Goal: Task Accomplishment & Management: Manage account settings

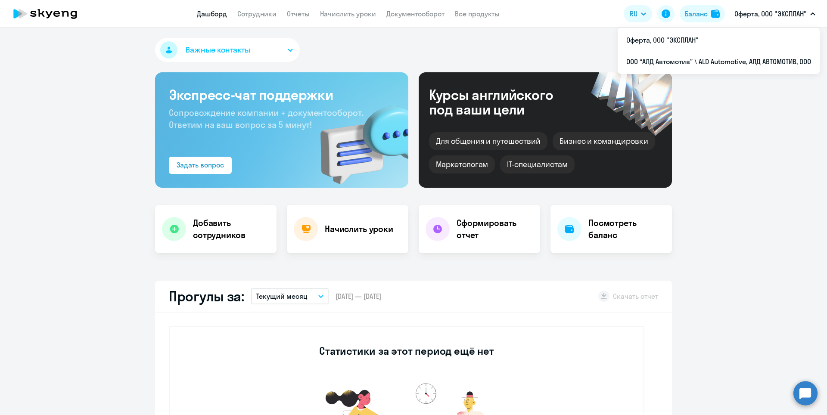
select select "30"
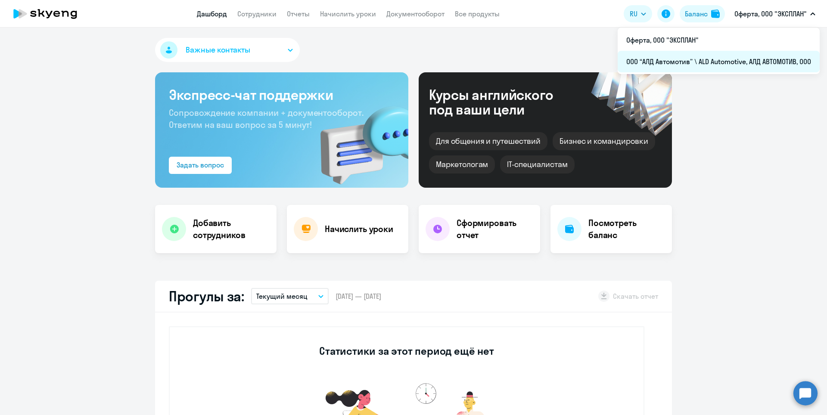
click at [688, 63] on li "ООО “АЛД Автомотив” \ ALD Automotive, АЛД АВТОМОТИВ, ООО" at bounding box center [719, 62] width 202 height 22
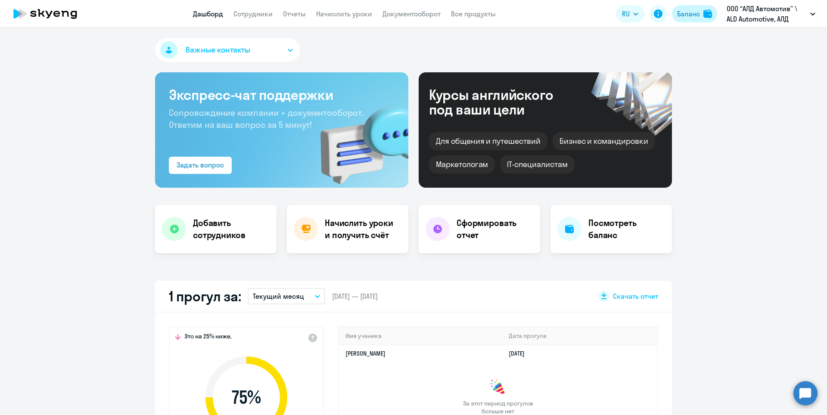
click at [687, 10] on div "Баланс" at bounding box center [688, 14] width 23 height 10
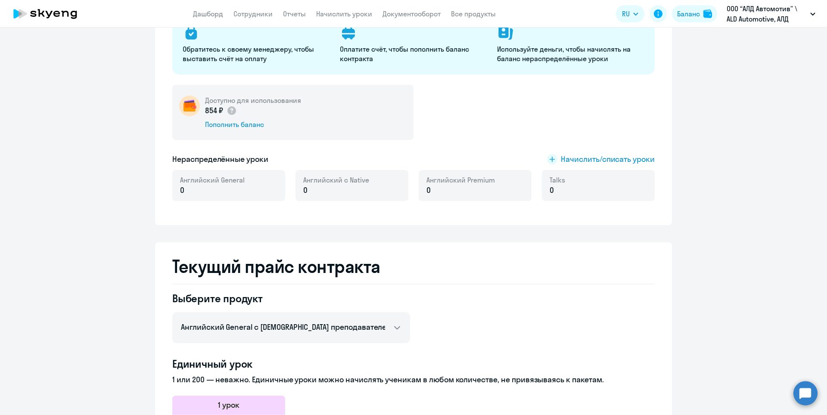
scroll to position [86, 0]
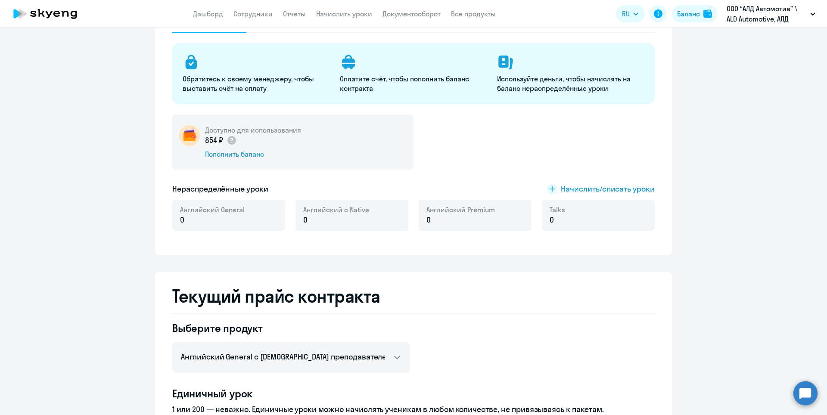
click at [215, 132] on h5 "Доступно для использования" at bounding box center [253, 129] width 96 height 9
click at [228, 141] on circle at bounding box center [232, 140] width 9 height 9
click at [68, 150] on ng-component "[PERSON_NAME] контракта [PERSON_NAME] и уроки История изменений баланса Обратит…" at bounding box center [413, 387] width 827 height 851
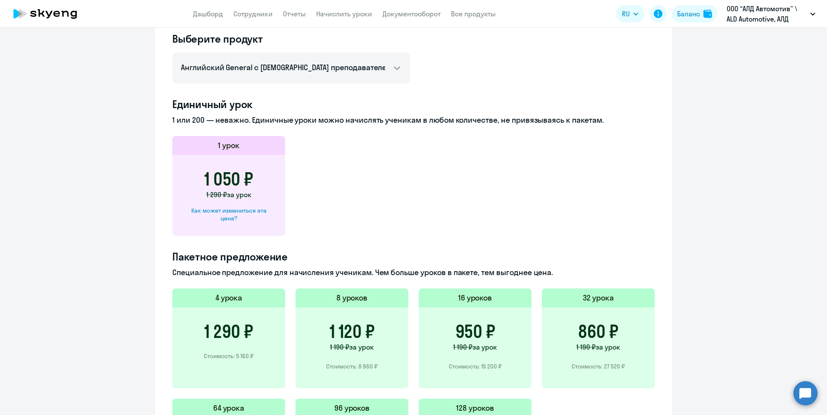
scroll to position [259, 0]
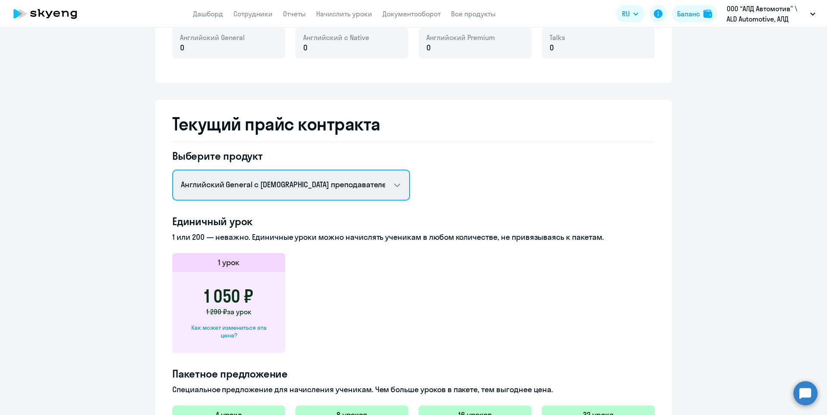
click at [240, 181] on select "Английский General с русскоговорящим преподавателем Английский General с [DEMOG…" at bounding box center [291, 185] width 238 height 31
select select "english_adult_not_native_speaker_talks_15min"
click at [172, 170] on select "Английский General с русскоговорящим преподавателем Английский General с [DEMOG…" at bounding box center [291, 185] width 238 height 31
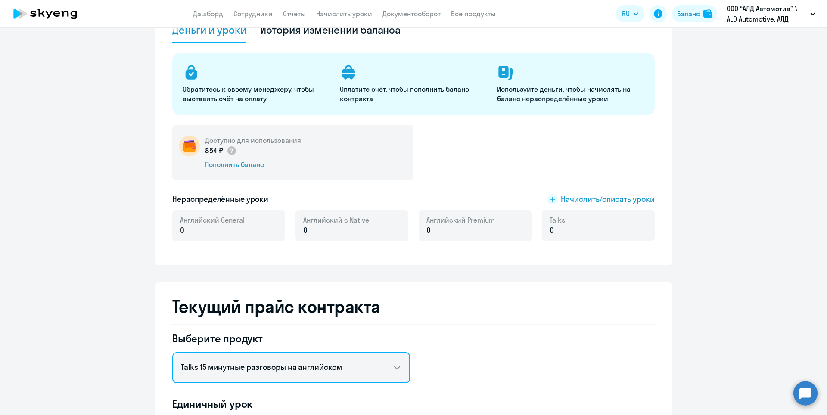
scroll to position [0, 0]
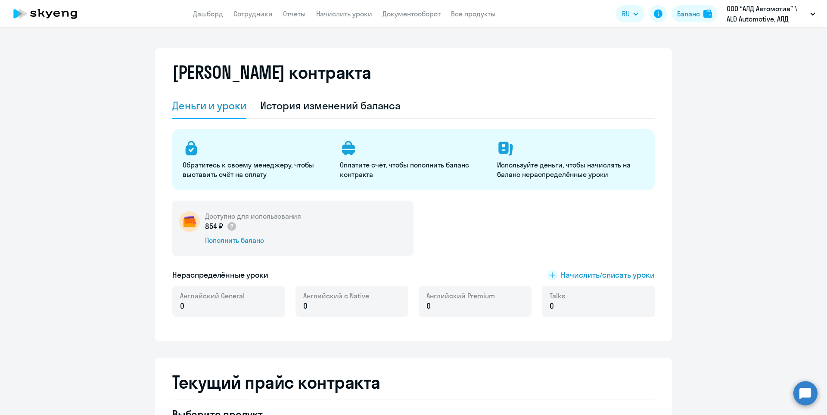
click at [336, 19] on app-header "Дашборд Сотрудники Отчеты Начислить уроки Документооборот Все продукты Дашборд …" at bounding box center [413, 14] width 827 height 28
click at [336, 15] on link "Начислить уроки" at bounding box center [344, 13] width 56 height 9
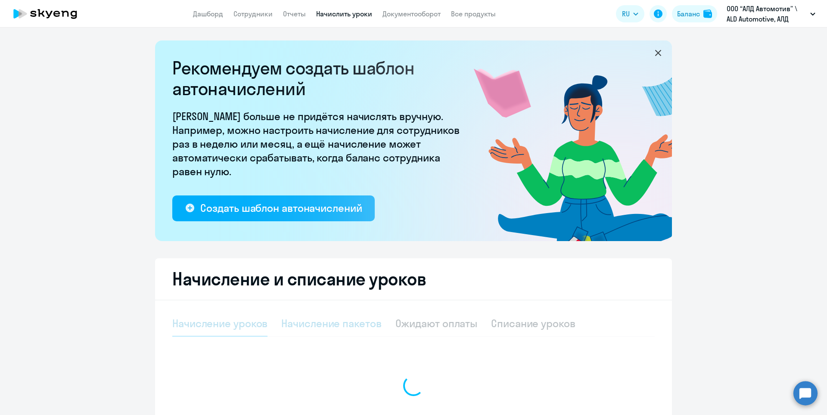
select select "10"
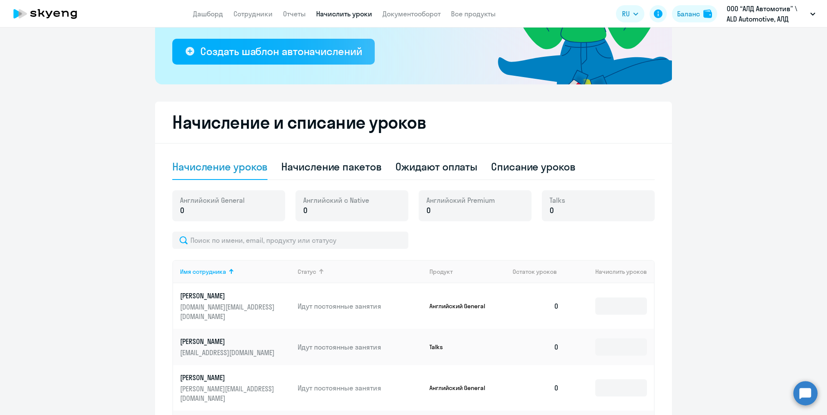
scroll to position [172, 0]
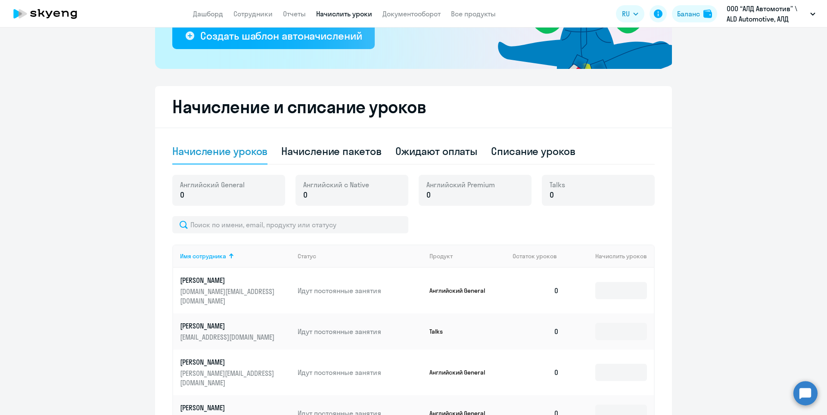
click at [459, 287] on p "Английский General" at bounding box center [462, 291] width 65 height 8
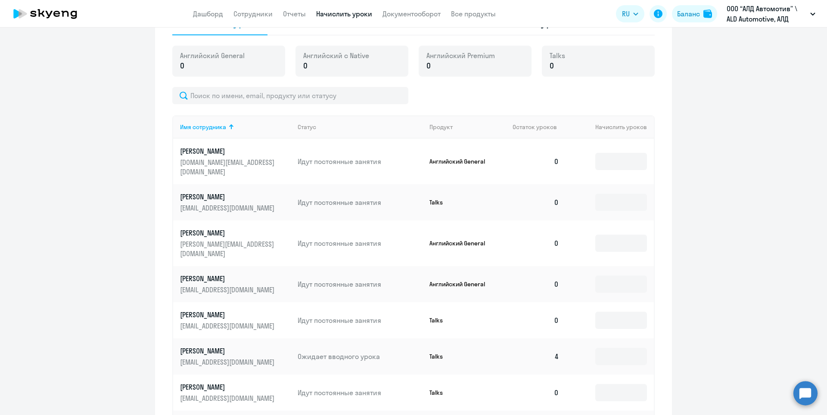
click at [229, 192] on p "[PERSON_NAME]" at bounding box center [228, 196] width 97 height 9
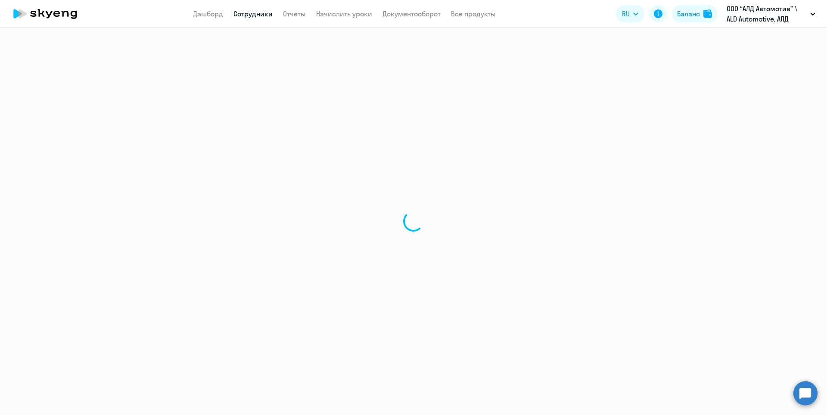
select select "english"
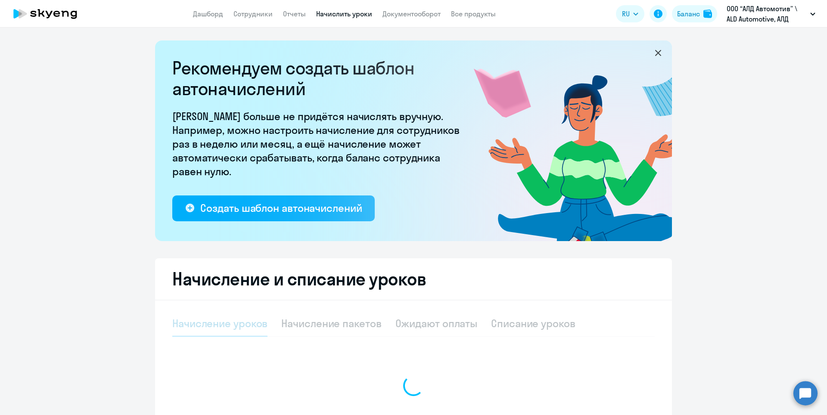
select select "10"
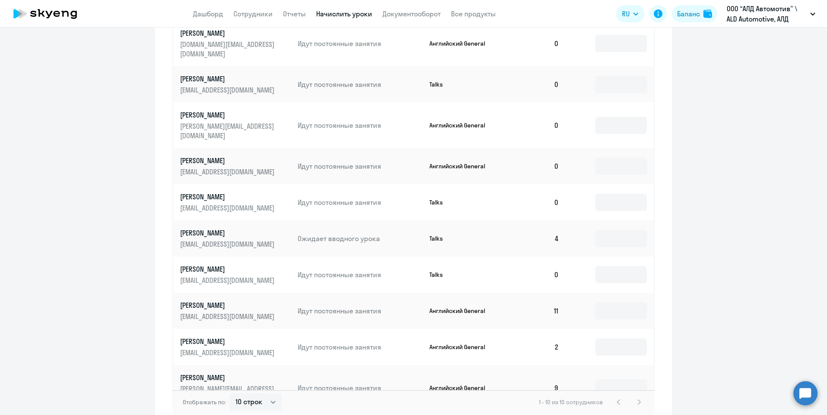
scroll to position [431, 0]
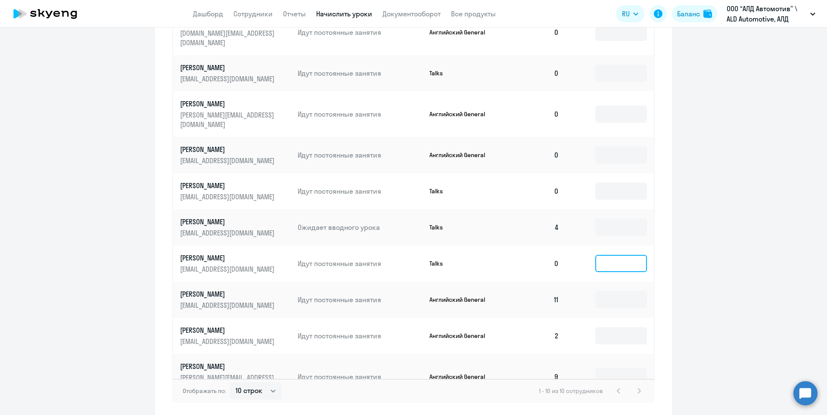
click at [630, 255] on input at bounding box center [622, 263] width 52 height 17
click at [555, 246] on td "0" at bounding box center [536, 264] width 60 height 36
click at [554, 246] on td "0" at bounding box center [536, 264] width 60 height 36
click at [185, 253] on p "[PERSON_NAME]" at bounding box center [228, 257] width 97 height 9
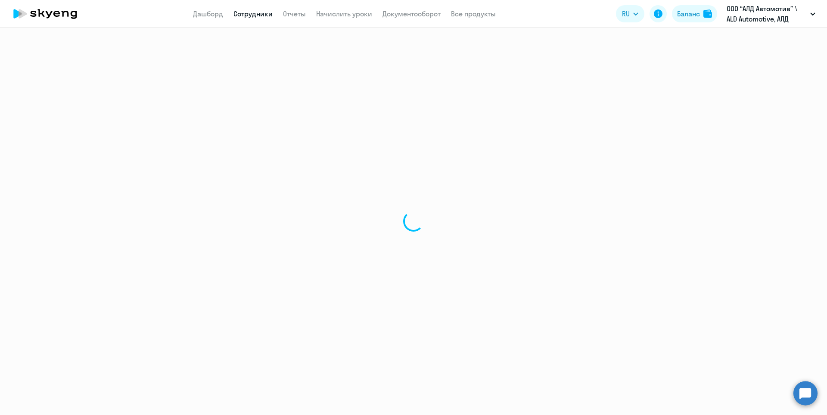
select select "english"
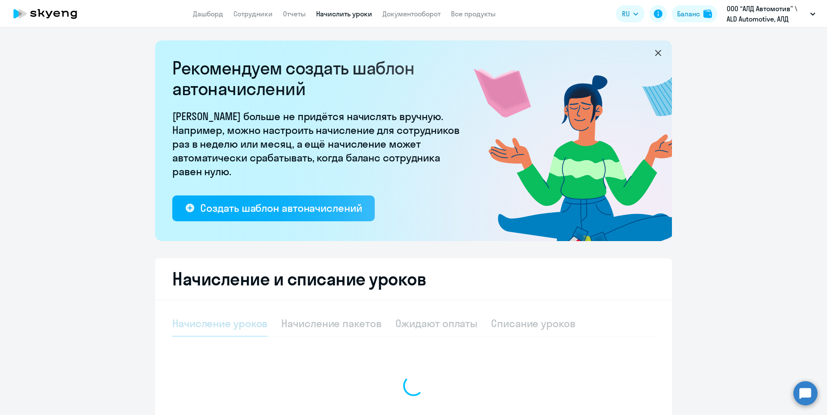
select select "10"
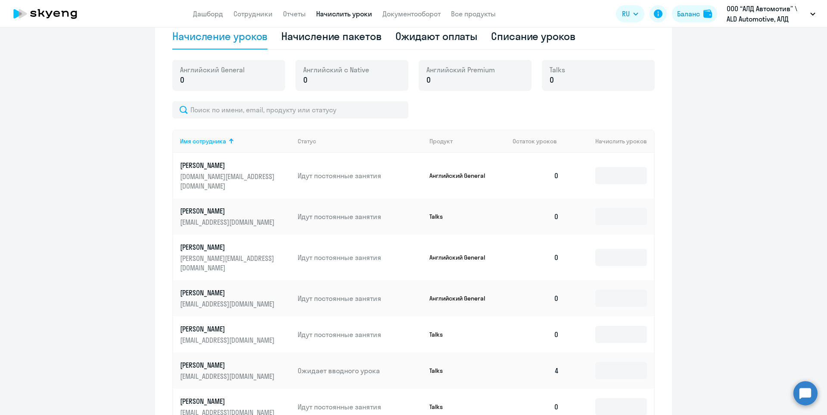
scroll to position [287, 0]
click at [554, 353] on td "4" at bounding box center [536, 371] width 60 height 36
click at [356, 32] on div "Начисление пакетов" at bounding box center [331, 37] width 100 height 14
select select "10"
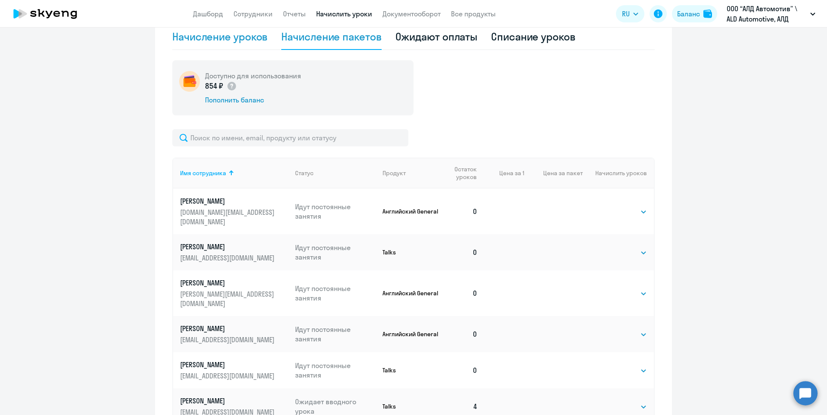
click at [213, 42] on div "Начисление уроков" at bounding box center [219, 37] width 95 height 14
select select "10"
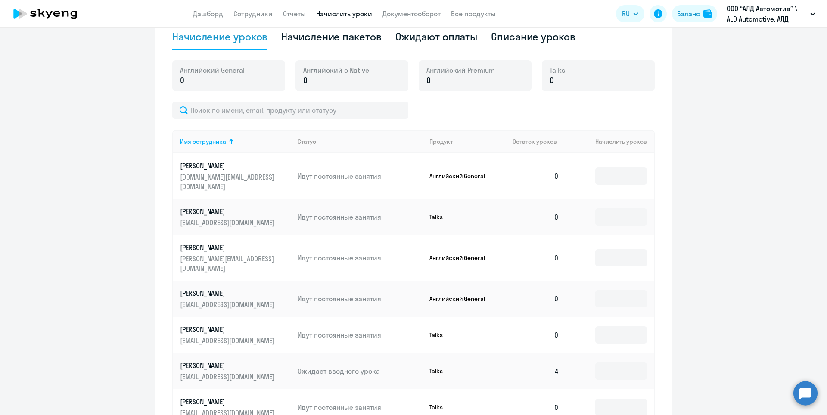
click at [237, 76] on p "0" at bounding box center [212, 80] width 65 height 11
click at [249, 118] on input "text" at bounding box center [290, 110] width 236 height 17
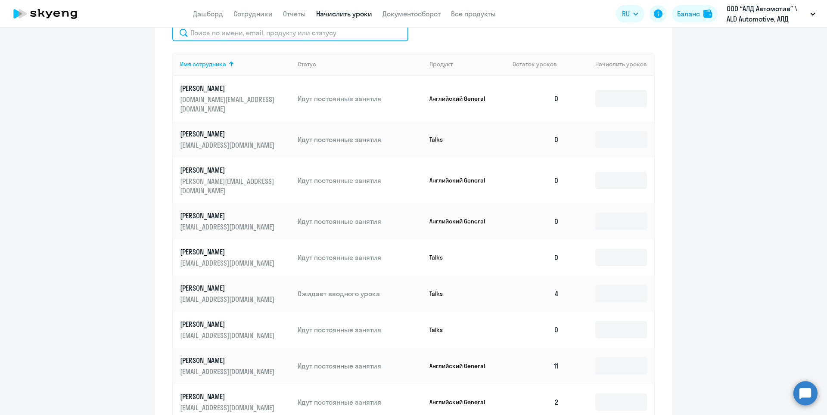
scroll to position [373, 0]
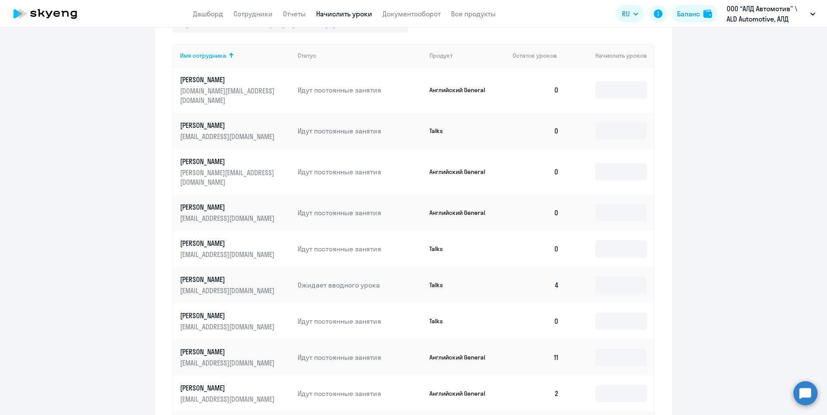
click at [189, 275] on p "[PERSON_NAME]" at bounding box center [228, 279] width 97 height 9
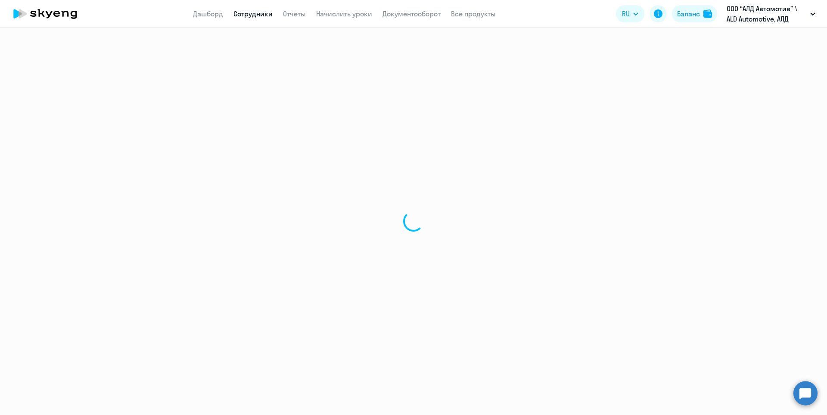
select select "english"
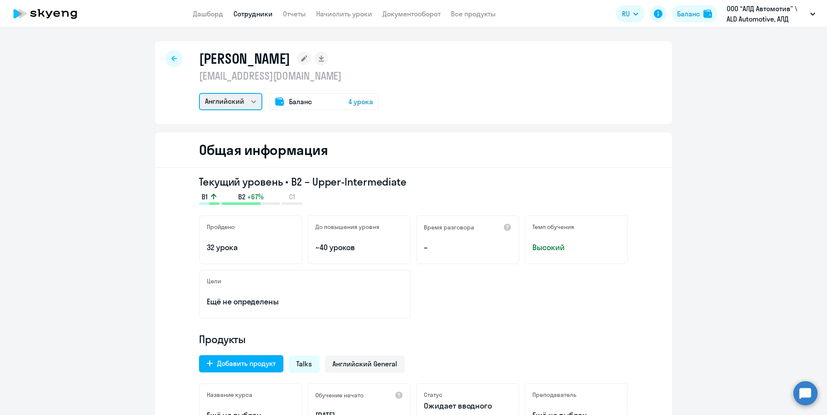
click at [253, 102] on select "Английский" at bounding box center [230, 101] width 63 height 17
click at [540, 105] on div "[PERSON_NAME] [EMAIL_ADDRESS][DOMAIN_NAME] Английский Баланс 4 урока" at bounding box center [413, 82] width 517 height 83
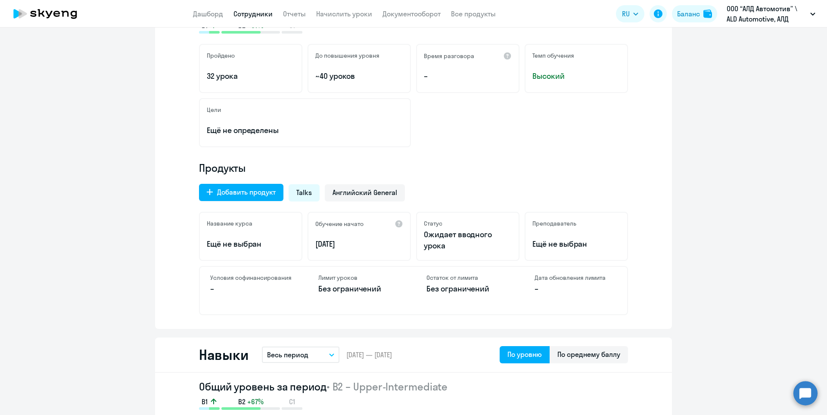
scroll to position [172, 0]
click at [303, 193] on span "Talks" at bounding box center [304, 191] width 16 height 9
click at [301, 193] on span "Talks" at bounding box center [304, 191] width 16 height 9
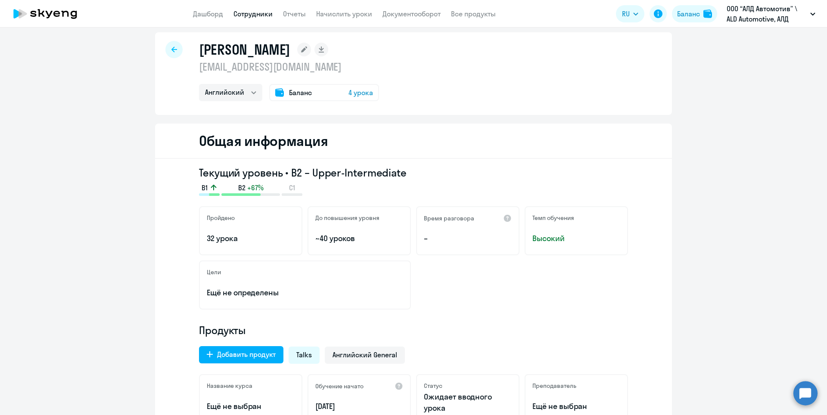
scroll to position [0, 0]
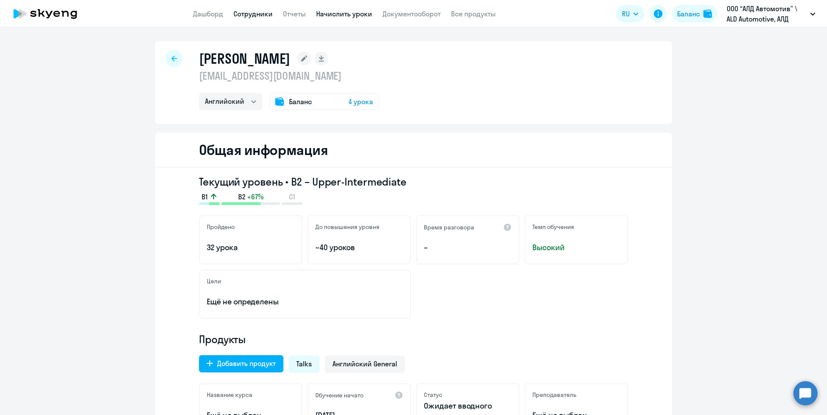
click at [344, 12] on link "Начислить уроки" at bounding box center [344, 13] width 56 height 9
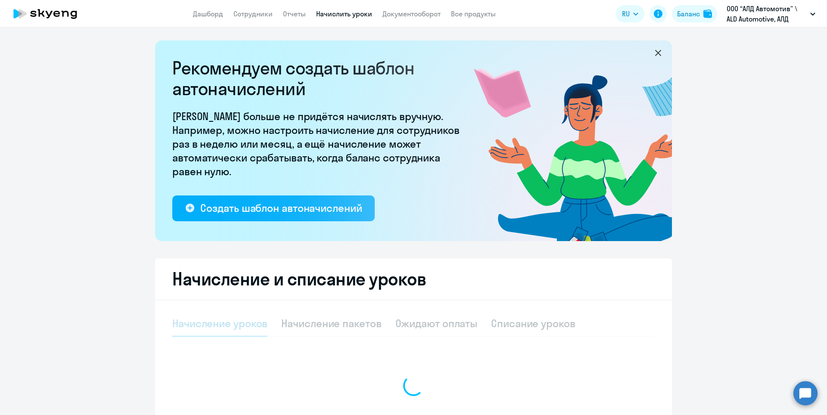
select select "10"
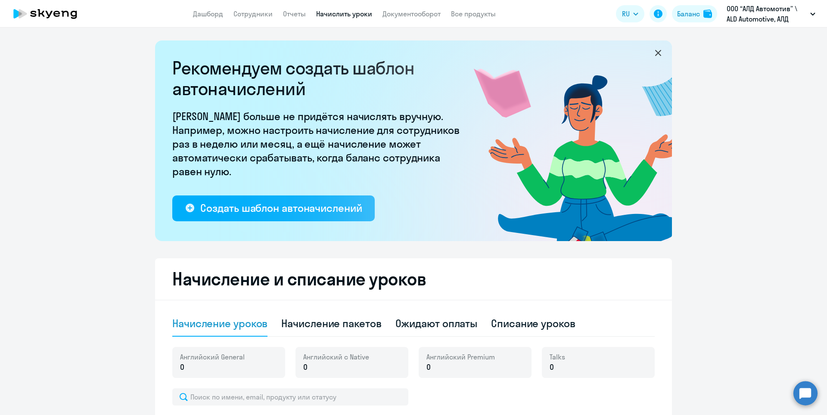
scroll to position [129, 0]
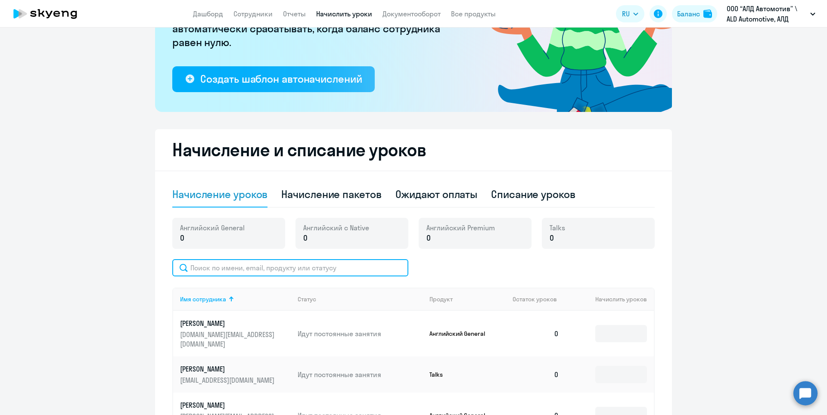
click at [264, 267] on input "text" at bounding box center [290, 267] width 236 height 17
drag, startPoint x: 613, startPoint y: 239, endPoint x: 582, endPoint y: 238, distance: 30.6
click at [611, 238] on div "Talks 0" at bounding box center [598, 233] width 113 height 31
click at [323, 265] on input "text" at bounding box center [290, 267] width 236 height 17
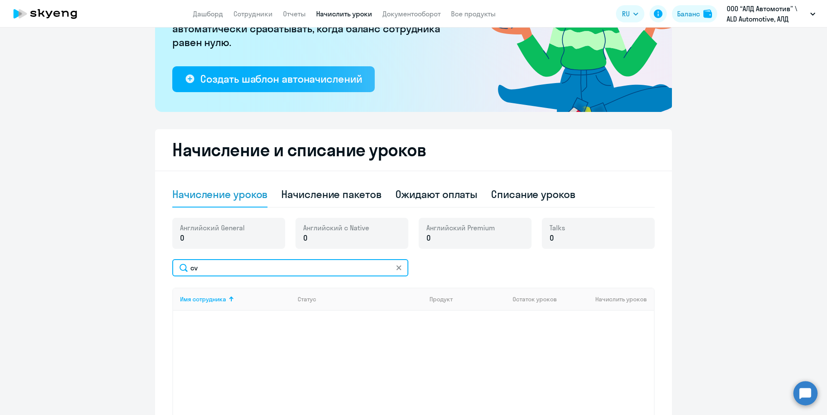
type input "c"
type input "см"
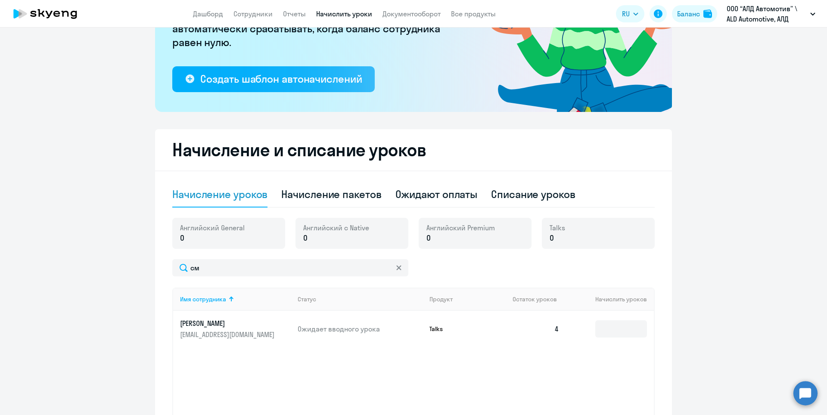
click at [218, 324] on p "[PERSON_NAME]" at bounding box center [228, 323] width 97 height 9
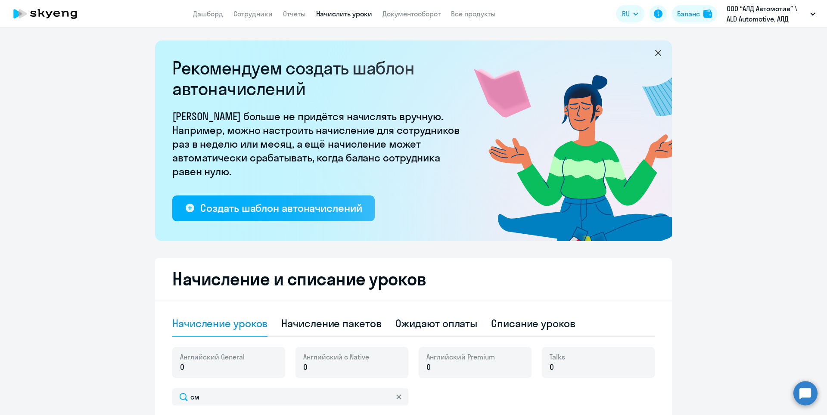
select select "english"
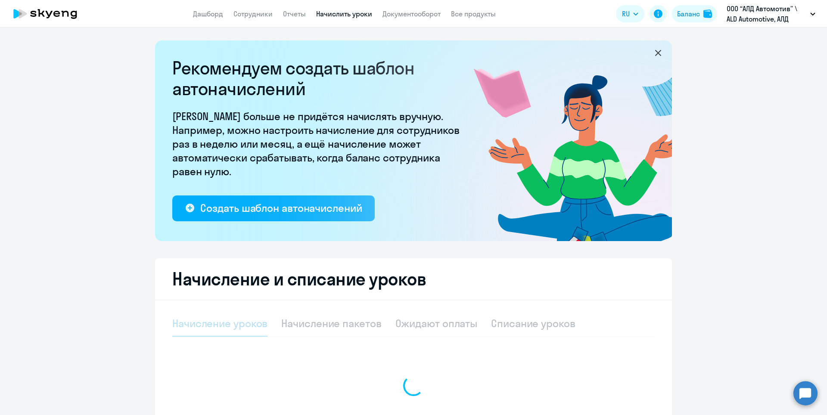
select select "10"
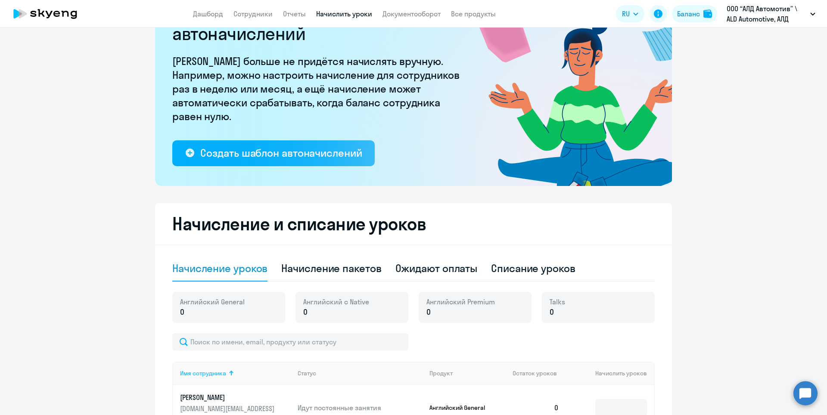
scroll to position [129, 0]
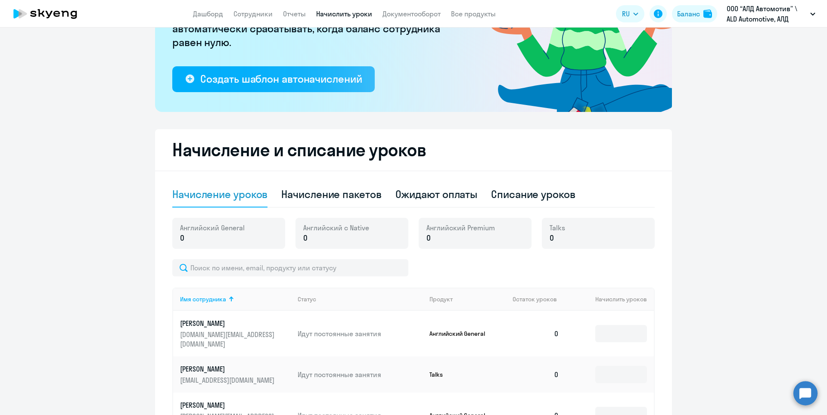
click at [204, 238] on p "0" at bounding box center [212, 238] width 65 height 11
drag, startPoint x: 215, startPoint y: 236, endPoint x: 212, endPoint y: 247, distance: 11.5
click at [215, 236] on p "0" at bounding box center [212, 238] width 65 height 11
click at [212, 263] on input "text" at bounding box center [290, 267] width 236 height 17
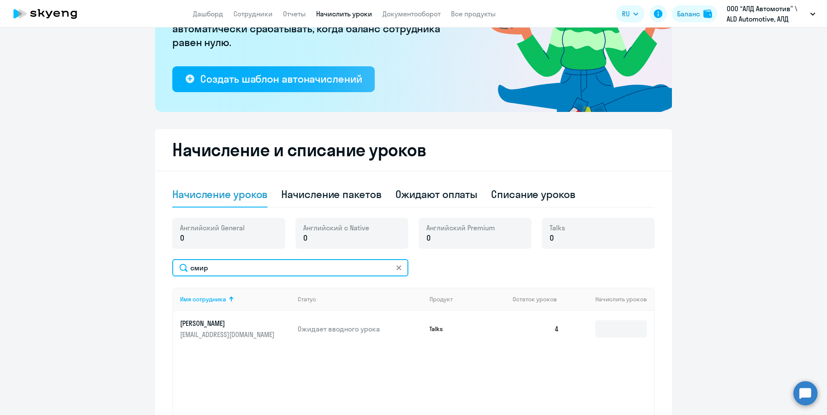
type input "смир"
click at [601, 228] on div "Talks 0" at bounding box center [598, 233] width 113 height 31
click at [602, 328] on input at bounding box center [622, 329] width 52 height 17
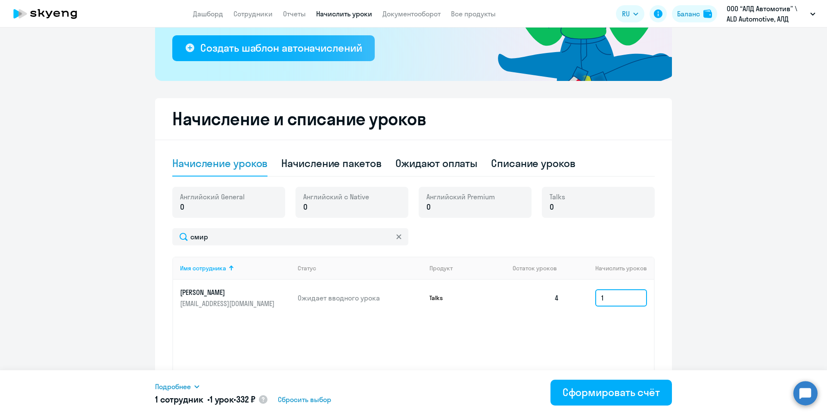
scroll to position [203, 0]
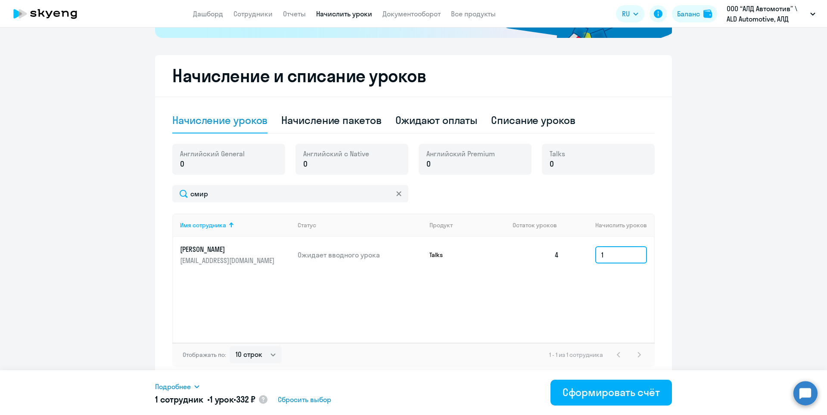
drag, startPoint x: 612, startPoint y: 254, endPoint x: 580, endPoint y: 257, distance: 32.5
click at [580, 257] on td "1" at bounding box center [610, 255] width 88 height 36
type input "2"
drag, startPoint x: 611, startPoint y: 389, endPoint x: 672, endPoint y: 372, distance: 62.6
click at [612, 389] on div "Сформировать счёт" at bounding box center [611, 393] width 97 height 14
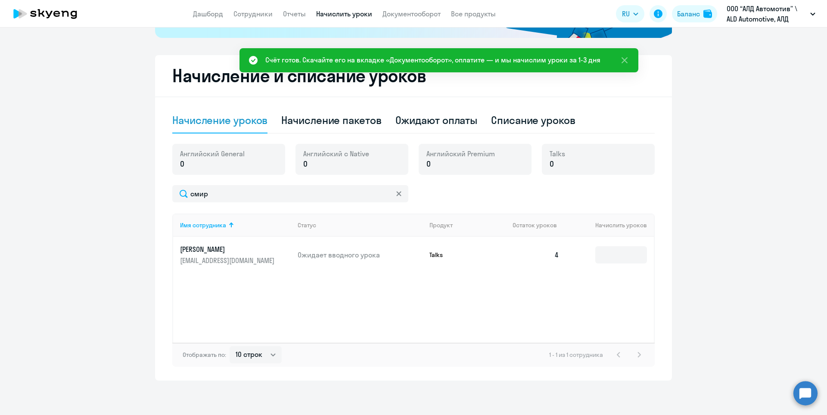
click at [533, 59] on div "Счёт готов. Скачайте его на вкладке «Документооборот», оплатите — и мы начислим…" at bounding box center [432, 60] width 335 height 10
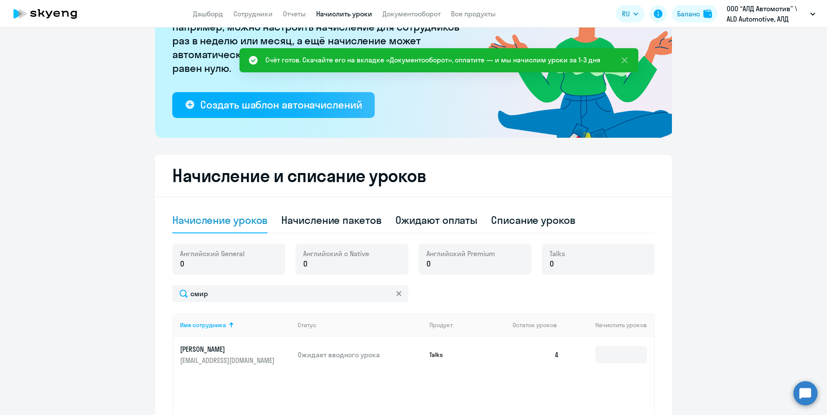
scroll to position [0, 0]
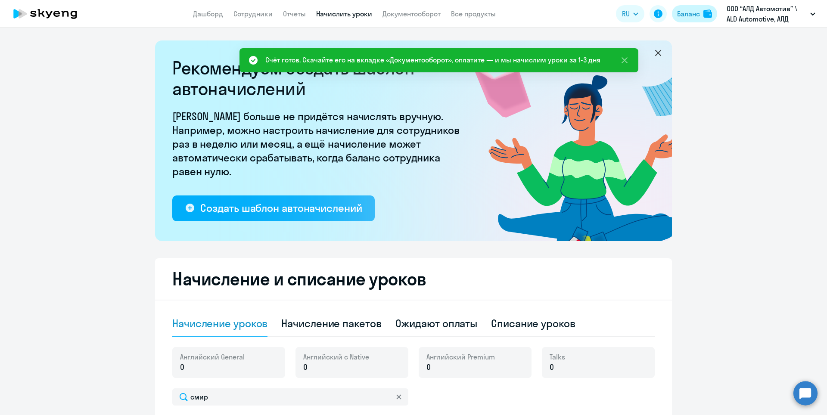
click at [683, 13] on div "Баланс" at bounding box center [688, 14] width 23 height 10
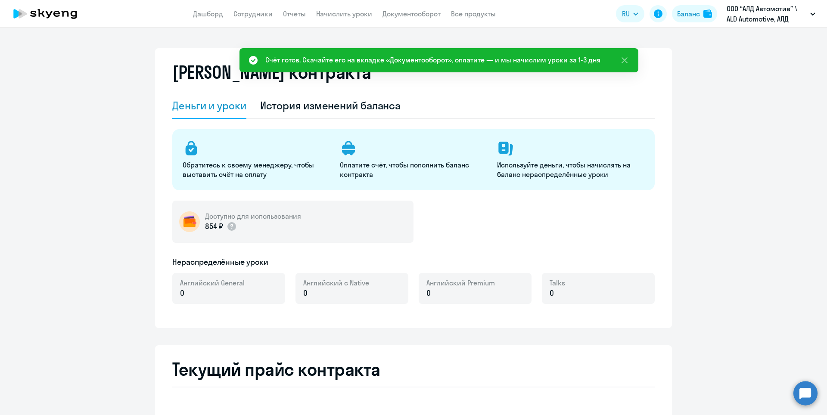
select select "english_adult_not_native_speaker"
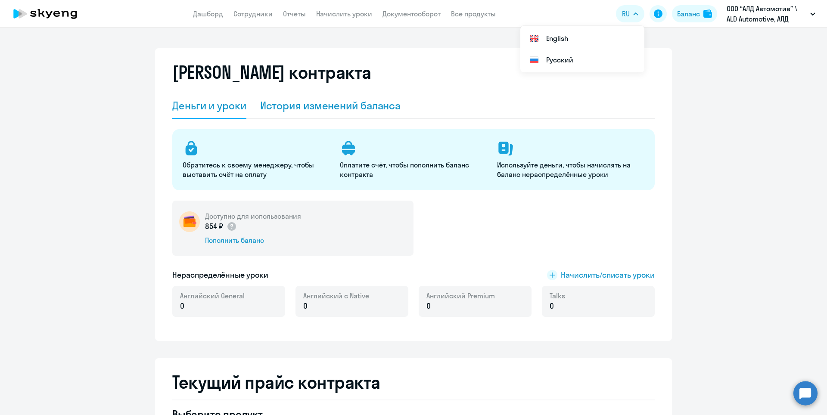
click at [300, 110] on div "История изменений баланса" at bounding box center [330, 106] width 141 height 14
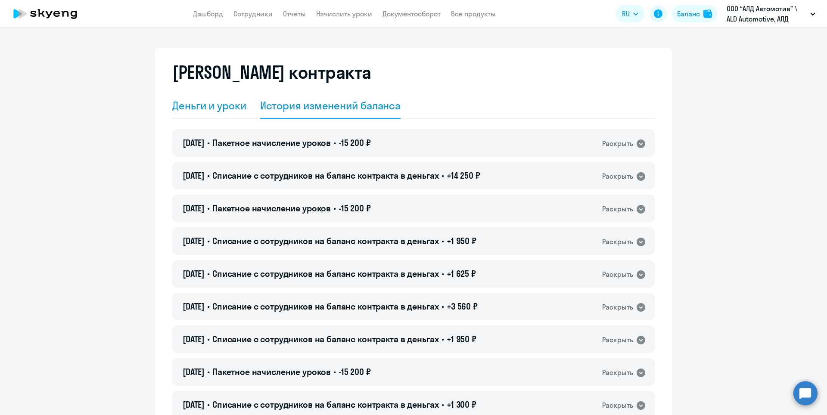
click at [219, 106] on div "Деньги и уроки" at bounding box center [209, 106] width 74 height 14
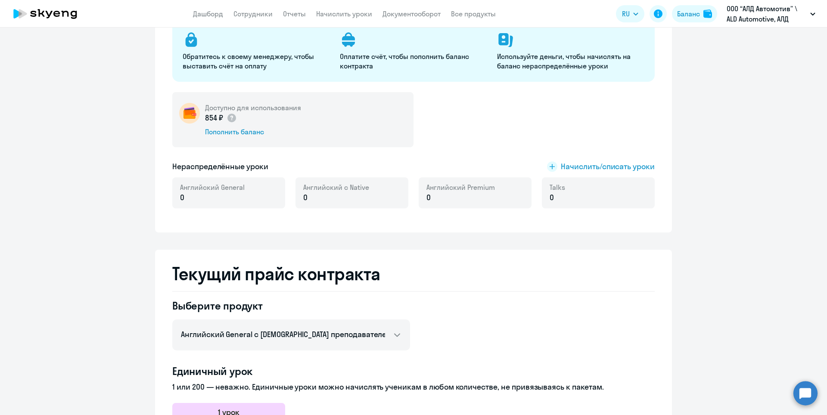
scroll to position [129, 0]
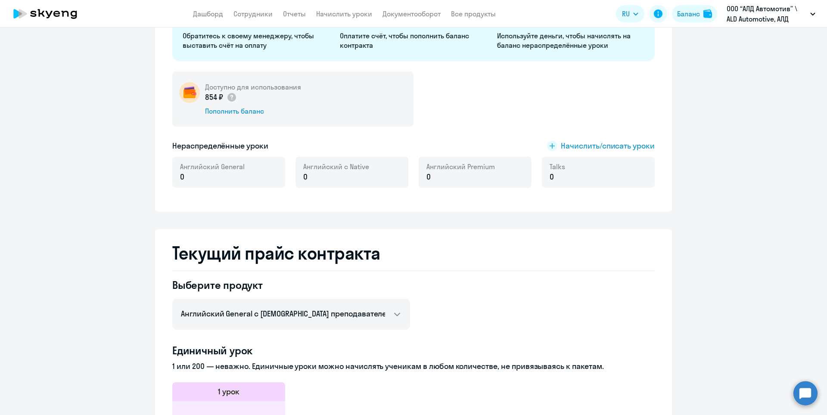
click at [242, 170] on div "Английский General 0" at bounding box center [228, 172] width 113 height 31
click at [357, 176] on p "0" at bounding box center [336, 177] width 66 height 11
drag, startPoint x: 437, startPoint y: 177, endPoint x: 467, endPoint y: 178, distance: 29.7
click at [442, 177] on p "0" at bounding box center [461, 177] width 69 height 11
click at [514, 178] on div "Английский Premium 0" at bounding box center [475, 172] width 113 height 31
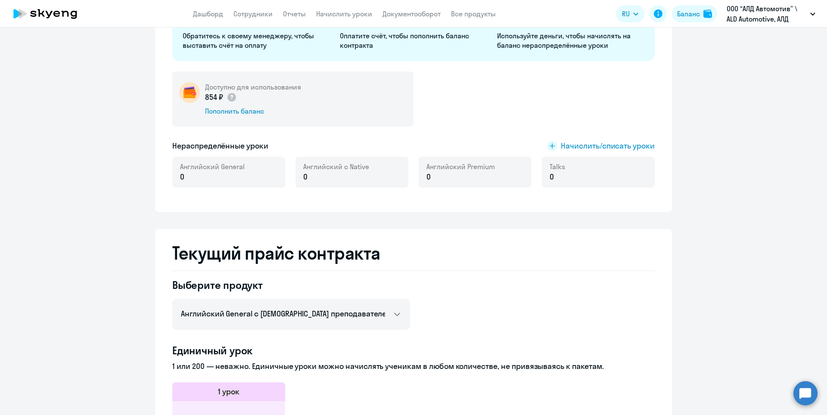
click at [558, 180] on p "0" at bounding box center [558, 177] width 16 height 11
click at [556, 145] on span "Начислить/списать уроки" at bounding box center [601, 145] width 108 height 11
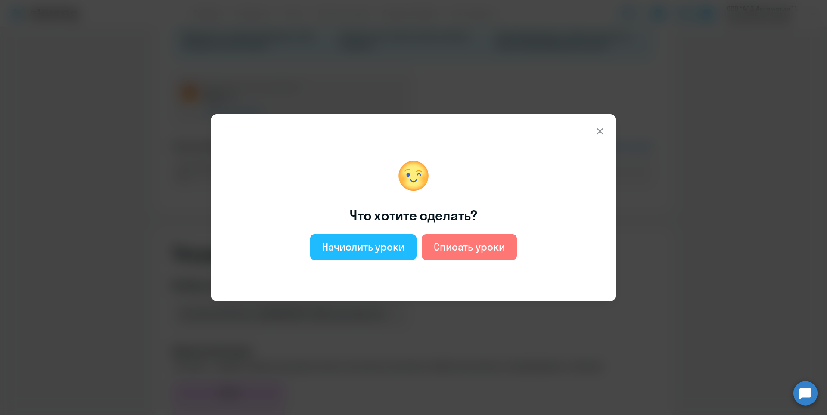
click at [354, 248] on div "Начислить уроки" at bounding box center [363, 247] width 82 height 14
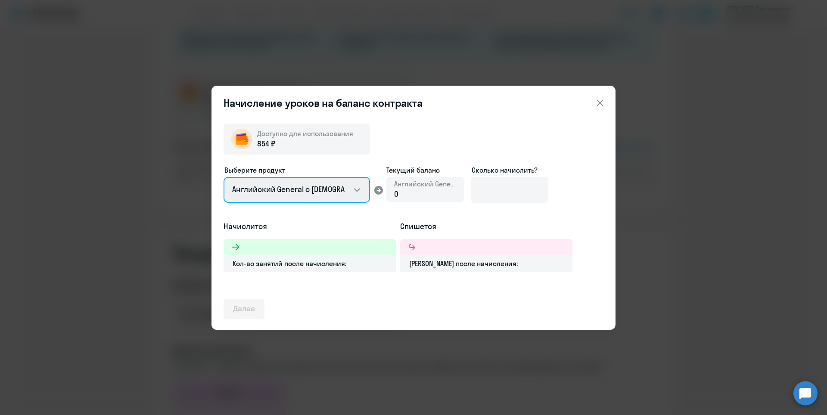
click at [288, 189] on select "Английский General с [DEMOGRAPHIC_DATA] преподавателем Английский General с [DE…" at bounding box center [297, 190] width 147 height 26
select select "english_adult_not_native_speaker_talks_15min"
click at [224, 177] on select "Английский General с [DEMOGRAPHIC_DATA] преподавателем Английский General с [DE…" at bounding box center [297, 190] width 147 height 26
drag, startPoint x: 401, startPoint y: 191, endPoint x: 387, endPoint y: 187, distance: 15.4
click at [387, 187] on div "Talks 0" at bounding box center [426, 189] width 78 height 25
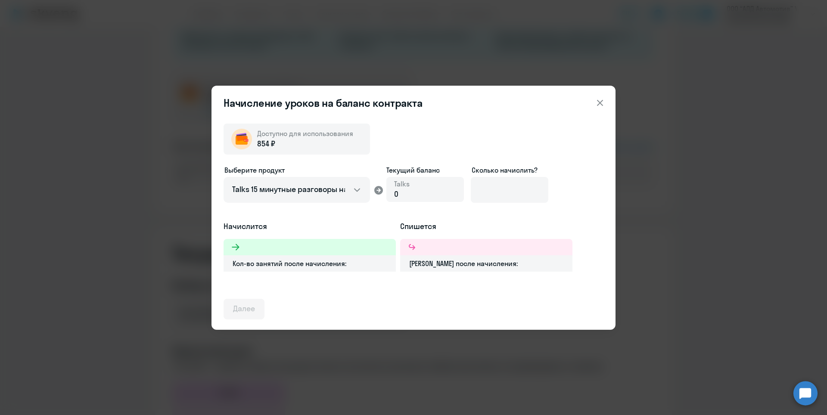
click at [408, 192] on div "0" at bounding box center [402, 194] width 16 height 11
click at [402, 196] on div "0" at bounding box center [402, 194] width 16 height 11
click at [401, 196] on div "0" at bounding box center [402, 194] width 16 height 11
click at [396, 195] on span "0" at bounding box center [396, 194] width 4 height 10
click at [403, 194] on div "0" at bounding box center [402, 194] width 16 height 11
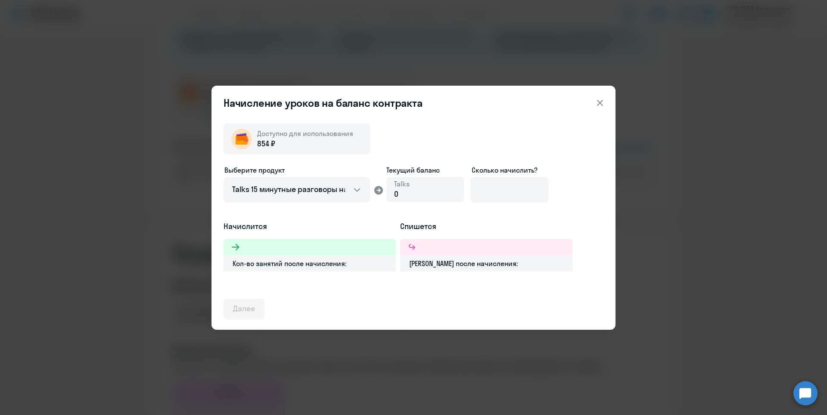
click at [397, 195] on span "0" at bounding box center [396, 194] width 4 height 10
click at [514, 197] on input at bounding box center [510, 190] width 78 height 26
type input "3"
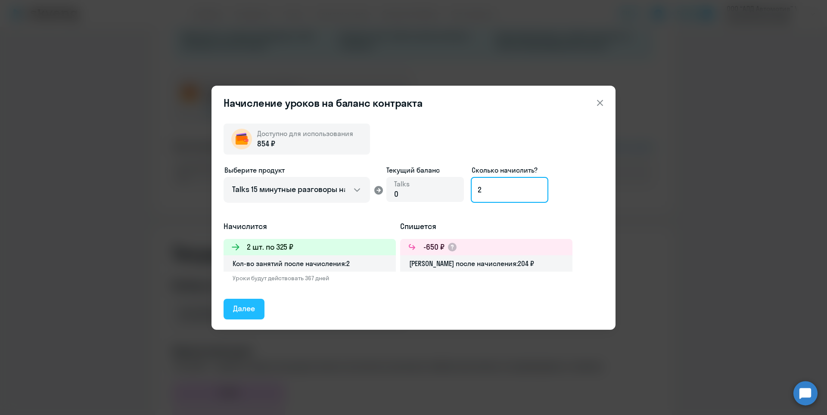
type input "2"
click at [250, 310] on div "Далее" at bounding box center [244, 308] width 22 height 11
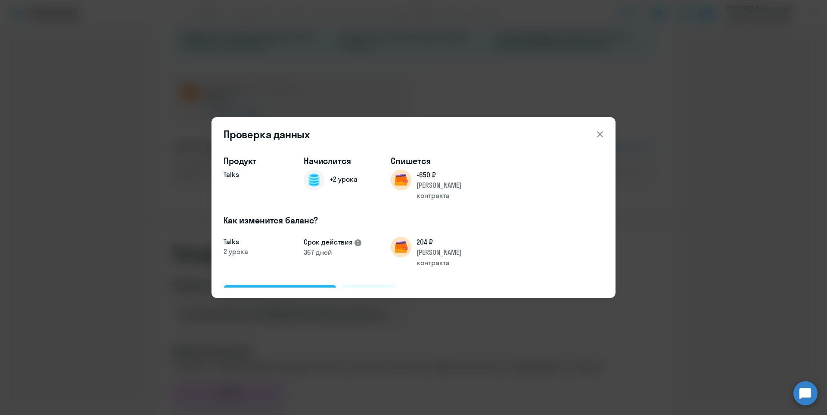
click at [286, 290] on div "Подтвердить и начислить" at bounding box center [280, 295] width 94 height 11
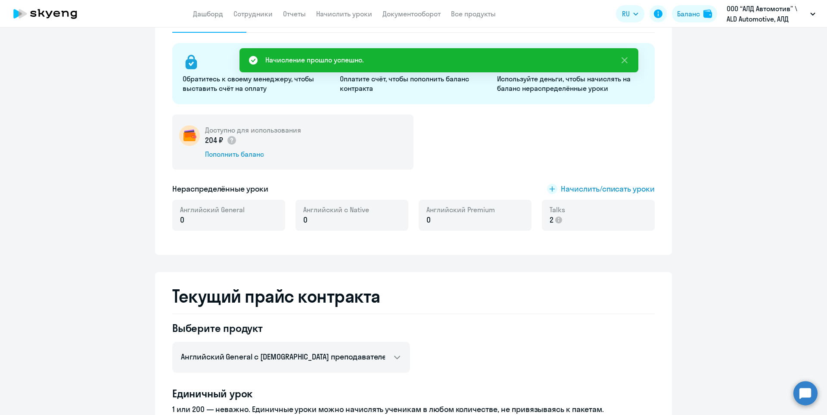
scroll to position [0, 0]
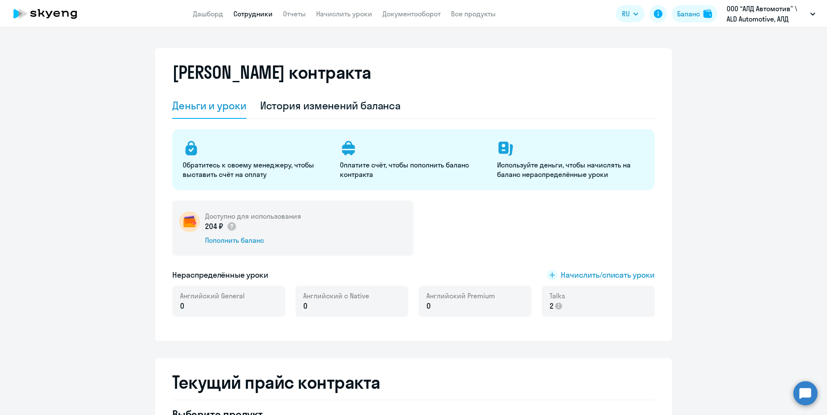
click at [262, 18] on app-menu-item-link "Сотрудники" at bounding box center [253, 14] width 39 height 11
click at [262, 16] on link "Сотрудники" at bounding box center [253, 13] width 39 height 9
select select "30"
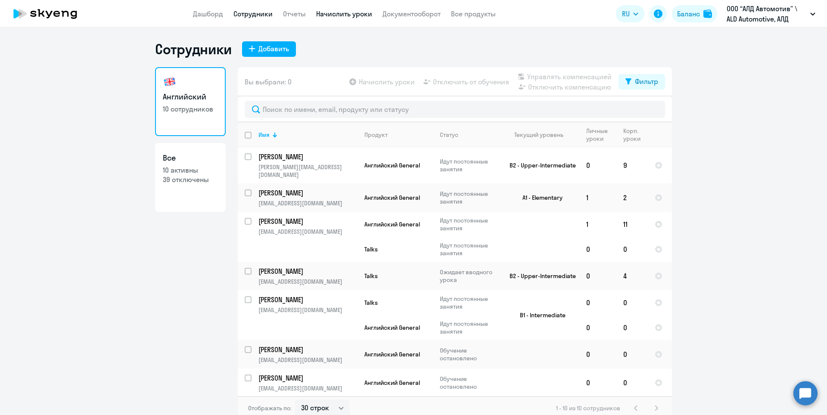
click at [338, 16] on link "Начислить уроки" at bounding box center [344, 13] width 56 height 9
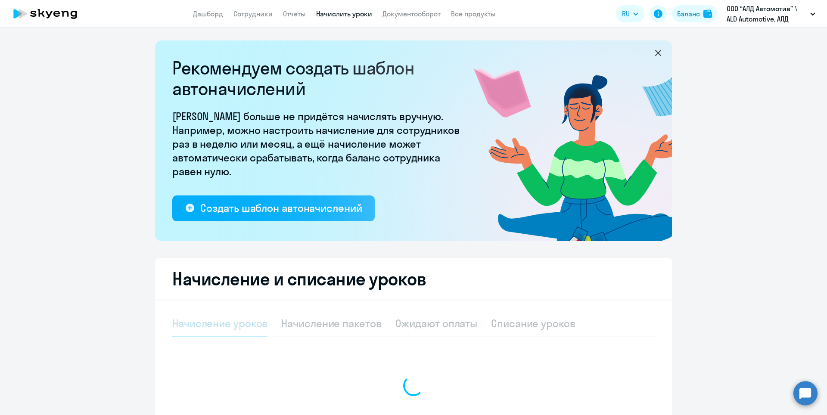
select select "10"
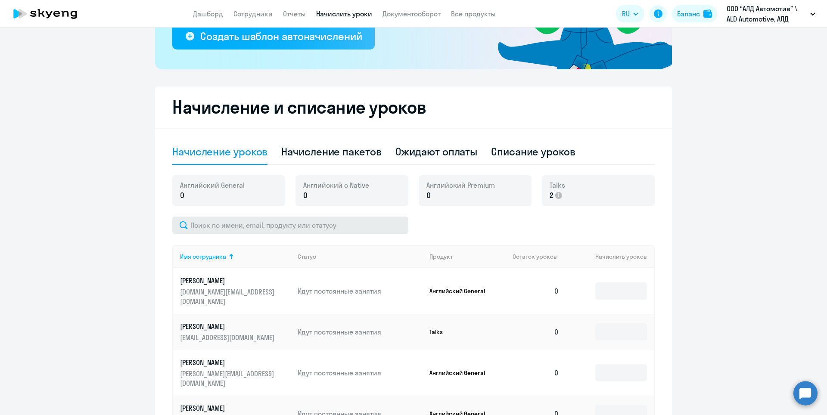
scroll to position [172, 0]
click at [221, 153] on div "Начисление уроков" at bounding box center [219, 151] width 95 height 14
click at [522, 153] on div "Списание уроков" at bounding box center [533, 151] width 84 height 14
select select "10"
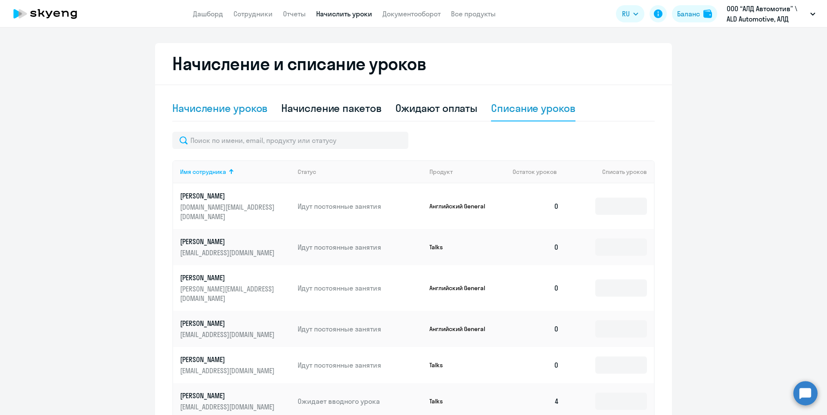
click at [202, 111] on div "Начисление уроков" at bounding box center [219, 108] width 95 height 14
select select "10"
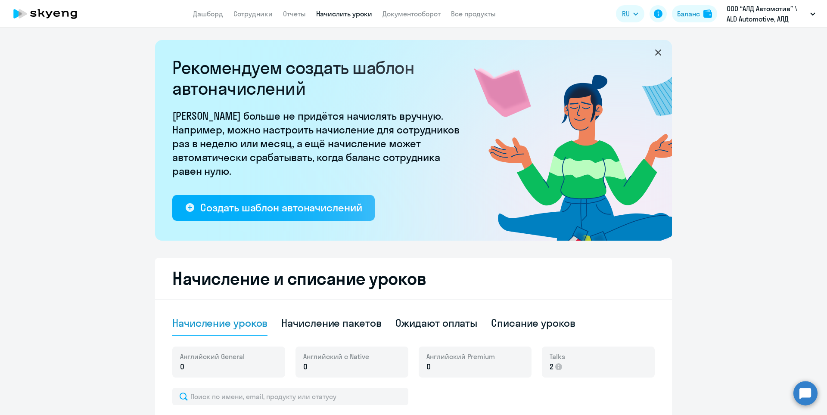
scroll to position [0, 0]
click at [290, 19] on app-menu-item-link "Отчеты" at bounding box center [294, 14] width 23 height 11
click at [290, 17] on link "Отчеты" at bounding box center [294, 13] width 23 height 9
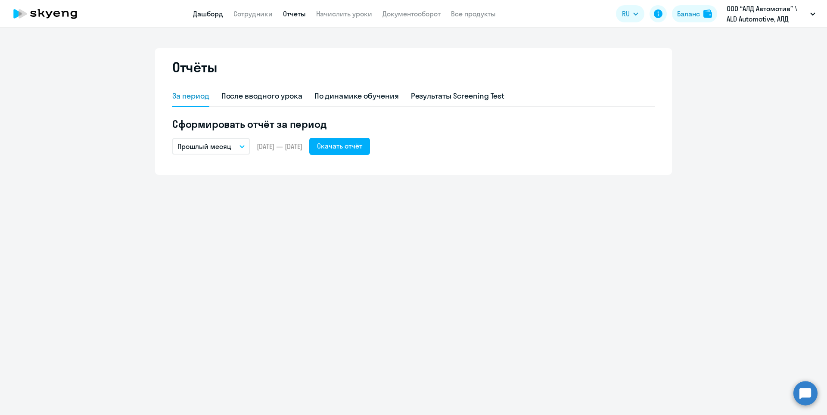
click at [204, 13] on link "Дашборд" at bounding box center [208, 13] width 30 height 9
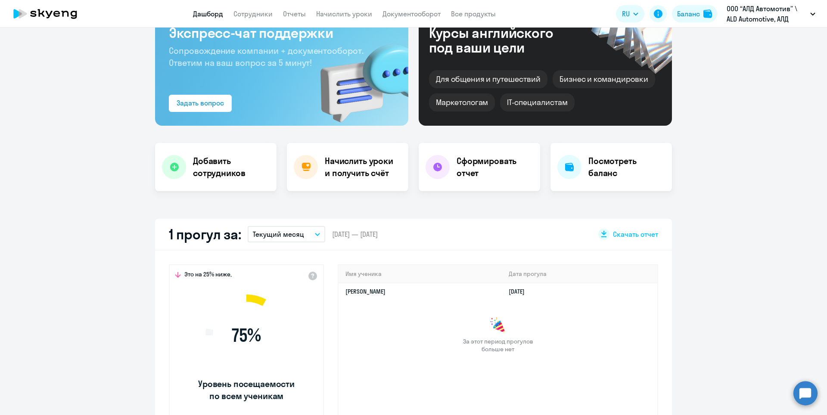
scroll to position [129, 0]
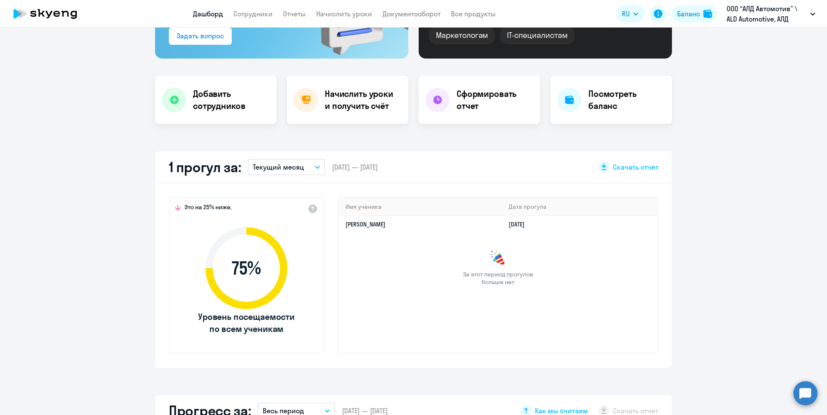
select select "30"
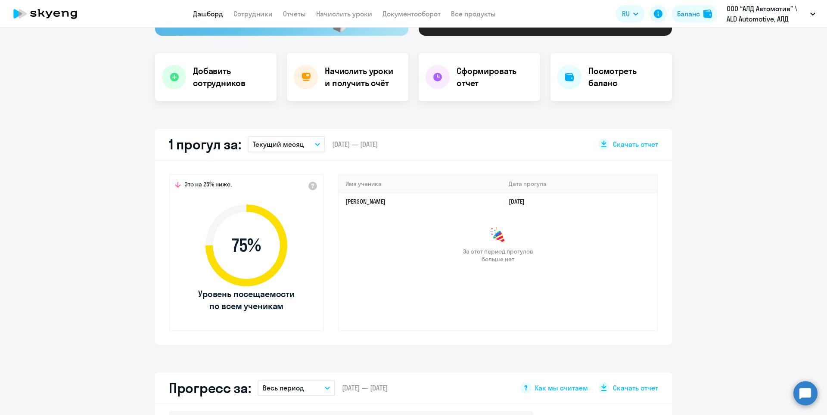
scroll to position [172, 0]
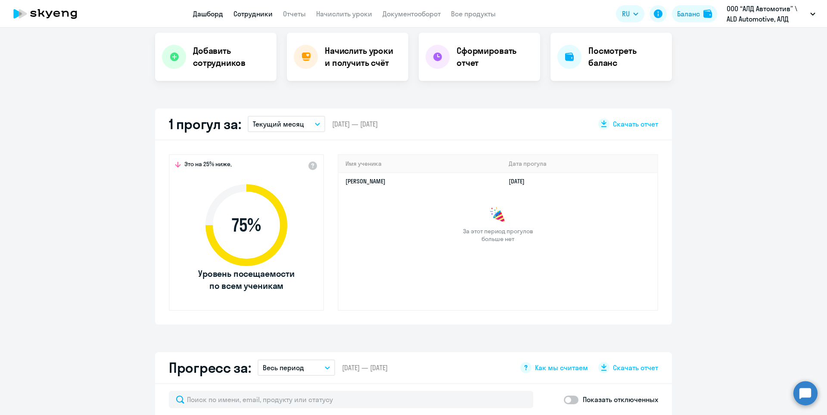
click at [265, 11] on link "Сотрудники" at bounding box center [253, 13] width 39 height 9
select select "30"
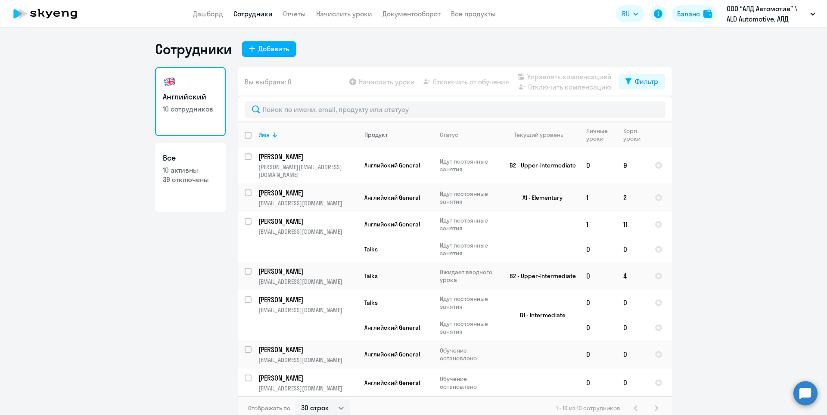
click at [380, 134] on div "Продукт" at bounding box center [376, 135] width 23 height 8
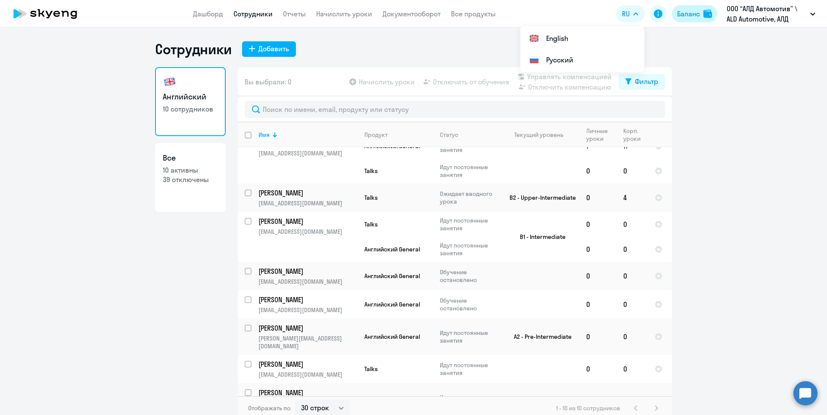
click at [685, 6] on app-header-actions "RU English Русский Баланс ООО “АЛД Автомотив” \ ALD Automotive, АЛД АВТОМОТИВ, …" at bounding box center [718, 13] width 204 height 21
click at [696, 13] on div "Баланс" at bounding box center [688, 14] width 23 height 10
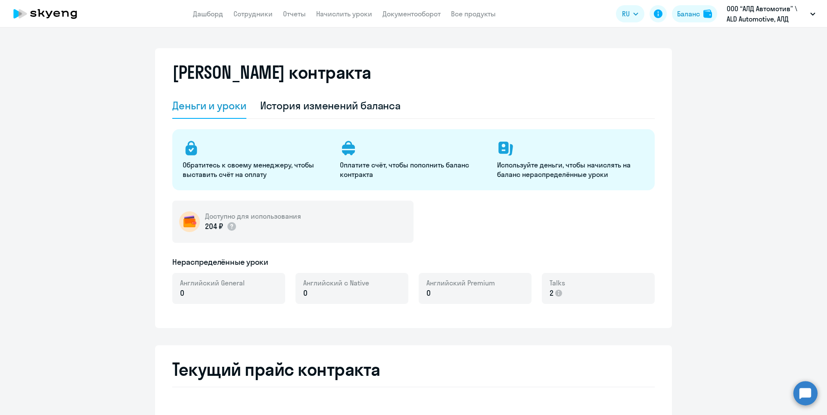
select select "english_adult_not_native_speaker"
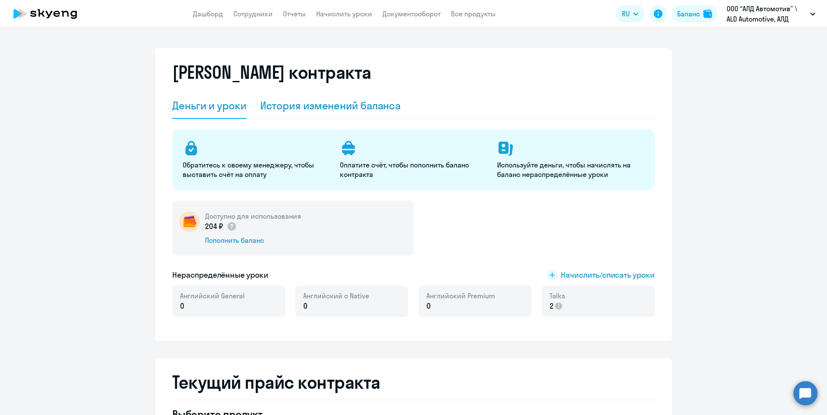
click at [327, 103] on div "История изменений баланса" at bounding box center [330, 106] width 141 height 14
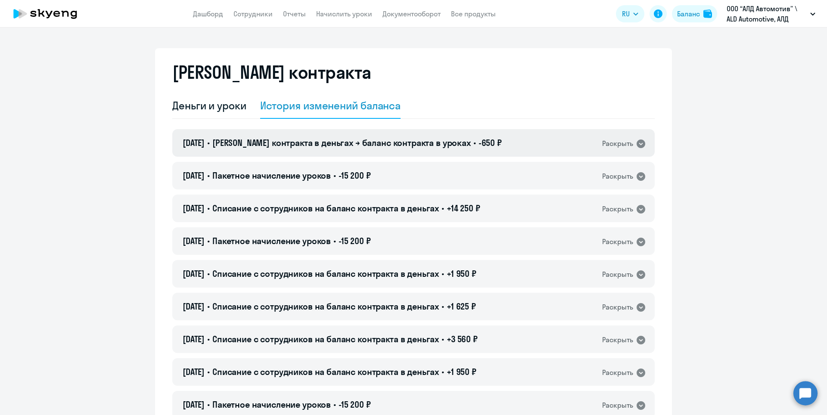
click at [637, 144] on icon at bounding box center [641, 144] width 10 height 10
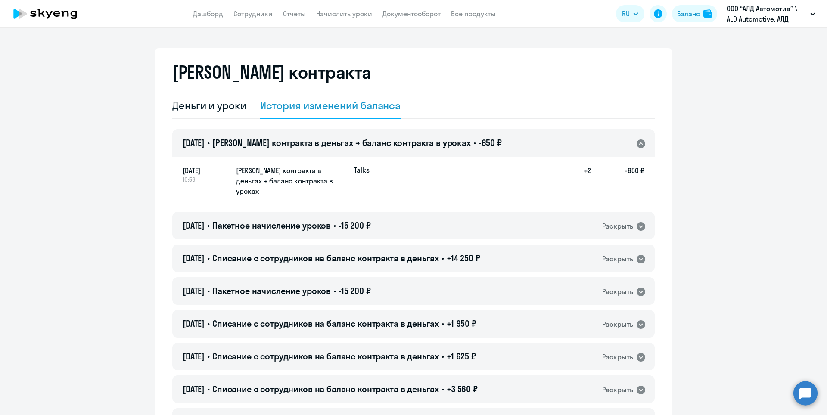
click at [278, 180] on h5 "[PERSON_NAME] контракта в деньгах → баланс контракта в уроках" at bounding box center [291, 180] width 111 height 31
click at [255, 178] on h5 "[PERSON_NAME] контракта в деньгах → баланс контракта в уроках" at bounding box center [291, 180] width 111 height 31
click at [208, 172] on span "[DATE]" at bounding box center [206, 170] width 47 height 10
click at [254, 175] on h5 "[PERSON_NAME] контракта в деньгах → баланс контракта в уроках" at bounding box center [291, 180] width 111 height 31
click at [262, 177] on h5 "[PERSON_NAME] контракта в деньгах → баланс контракта в уроках" at bounding box center [291, 180] width 111 height 31
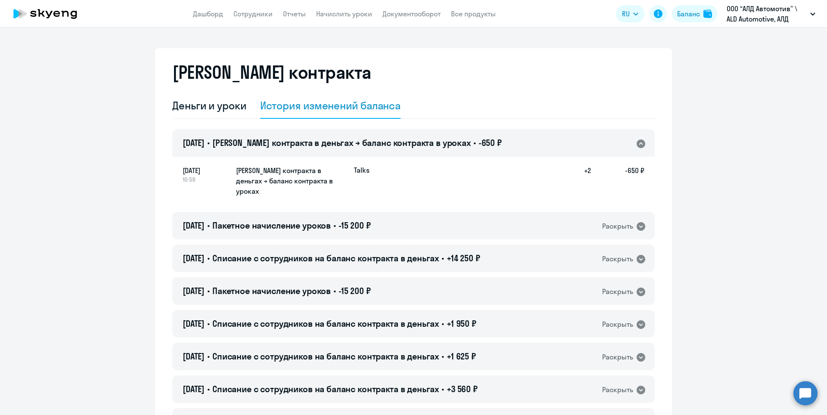
drag, startPoint x: 262, startPoint y: 177, endPoint x: 200, endPoint y: 72, distance: 121.9
click at [262, 177] on h5 "[PERSON_NAME] контракта в деньгах → баланс контракта в уроках" at bounding box center [291, 180] width 111 height 31
click at [248, 16] on link "Сотрудники" at bounding box center [253, 13] width 39 height 9
select select "30"
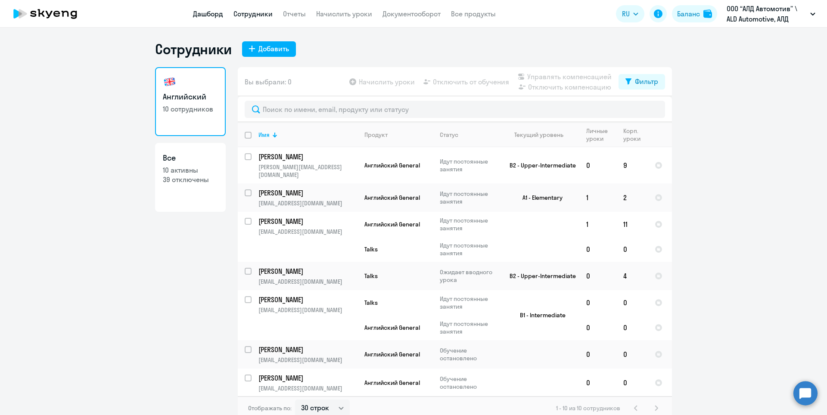
click at [211, 13] on link "Дашборд" at bounding box center [208, 13] width 30 height 9
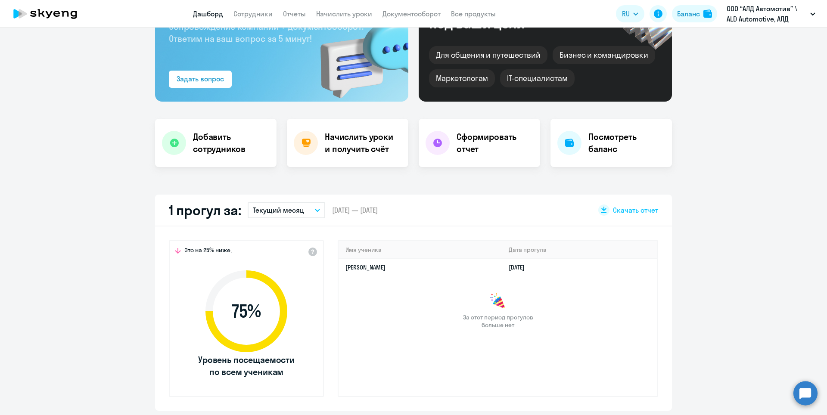
select select "30"
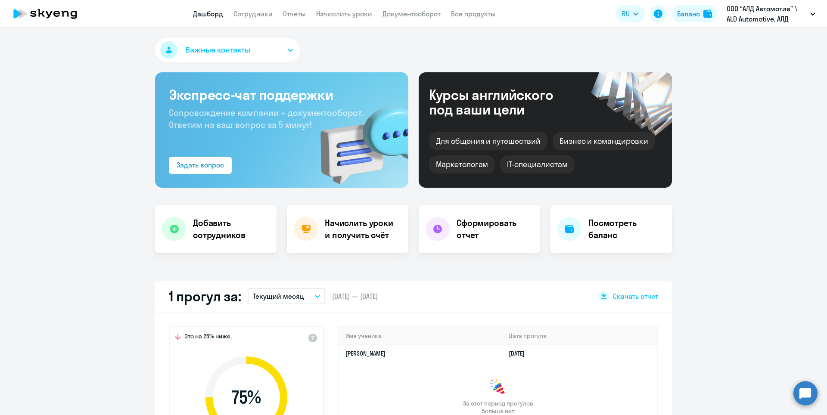
click at [809, 390] on circle at bounding box center [806, 393] width 24 height 24
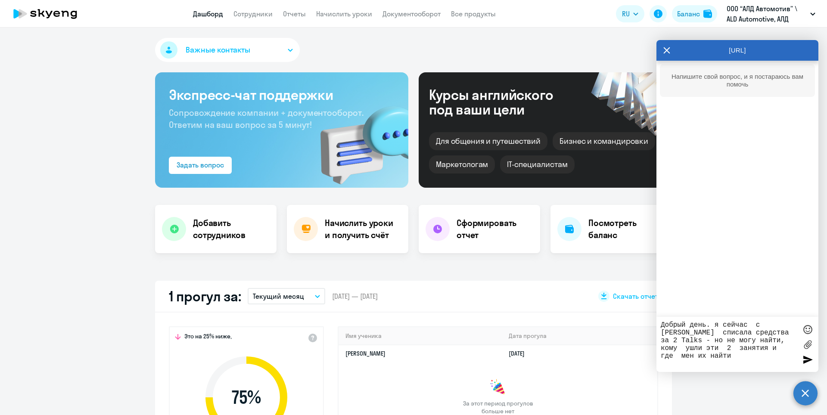
type textarea "Добрый день. я сейчас с [PERSON_NAME] списала средства за 2 Talks - но не могу …"
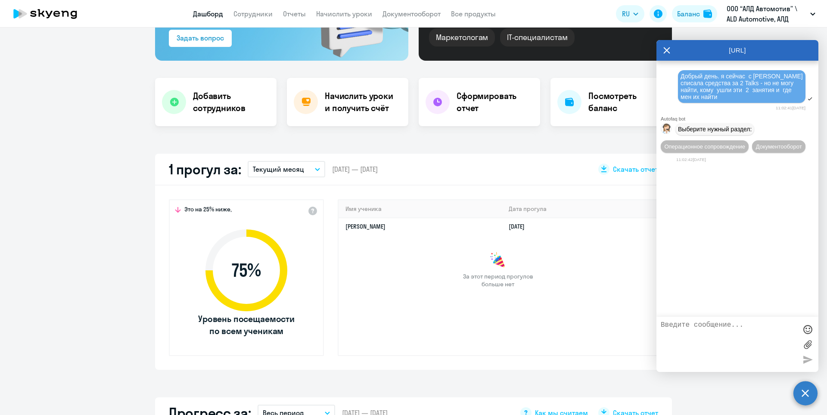
scroll to position [129, 0]
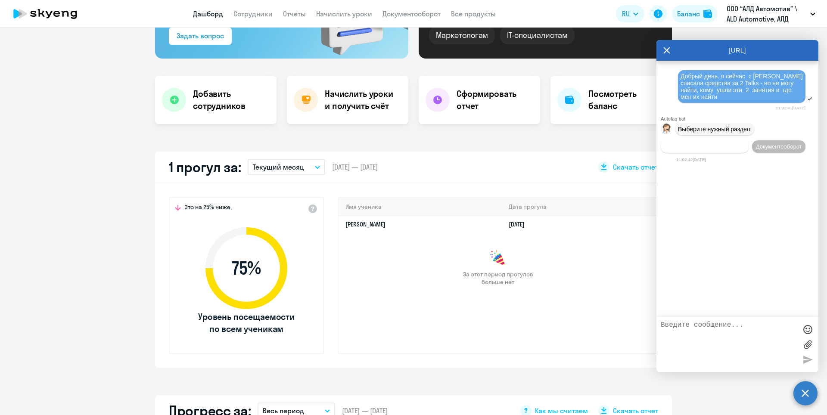
click at [727, 145] on span "Операционное сопровождение" at bounding box center [704, 146] width 81 height 6
click at [684, 323] on textarea at bounding box center [729, 344] width 136 height 47
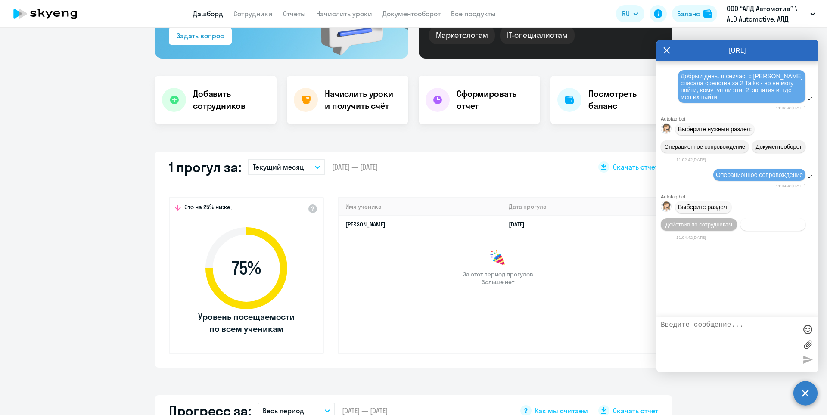
click at [782, 226] on span "Действия с балансом" at bounding box center [773, 224] width 56 height 6
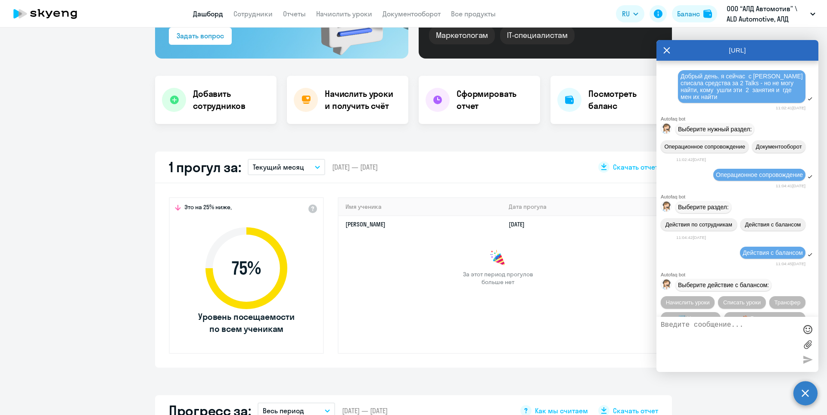
scroll to position [56, 0]
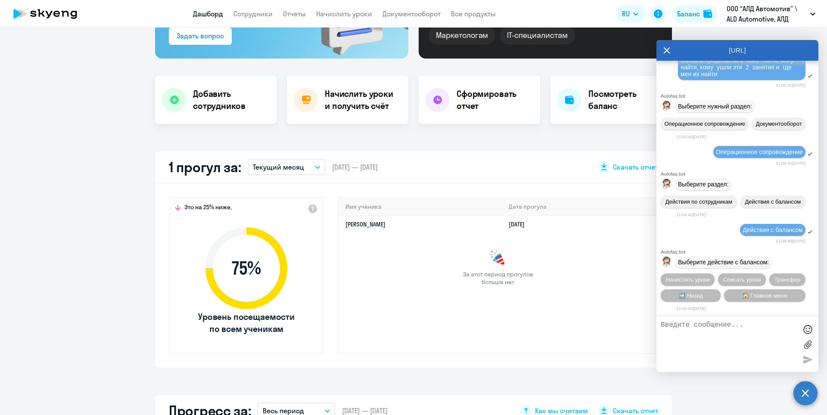
click at [691, 332] on textarea at bounding box center [729, 344] width 136 height 47
click at [710, 321] on div at bounding box center [738, 344] width 162 height 55
click at [709, 324] on textarea at bounding box center [729, 344] width 136 height 47
type textarea "оператор"
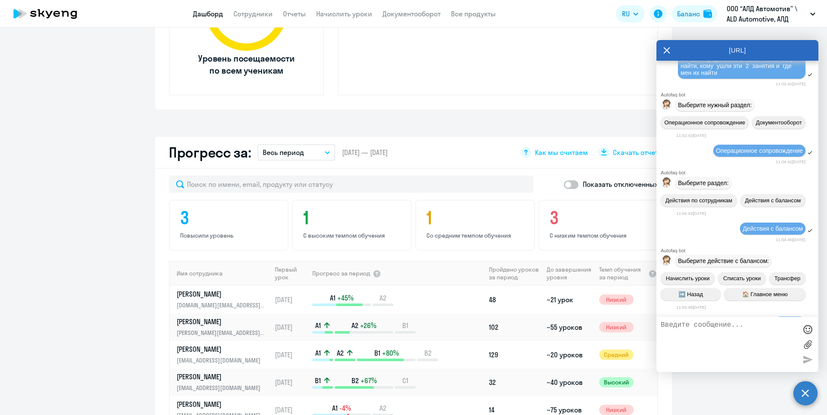
scroll to position [82, 0]
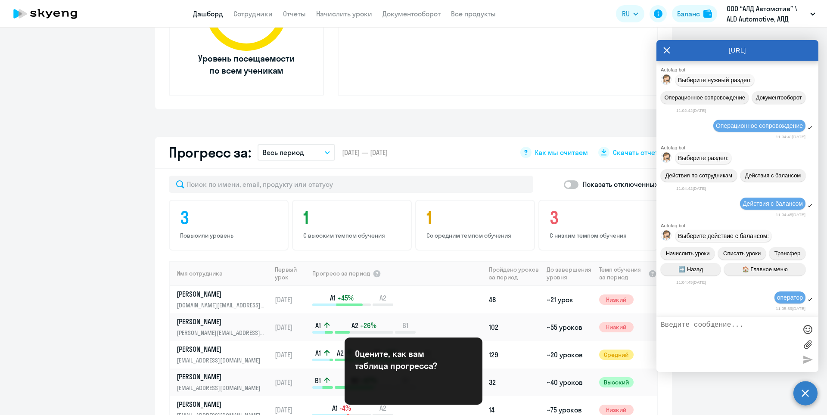
click at [686, 328] on textarea at bounding box center [729, 344] width 136 height 47
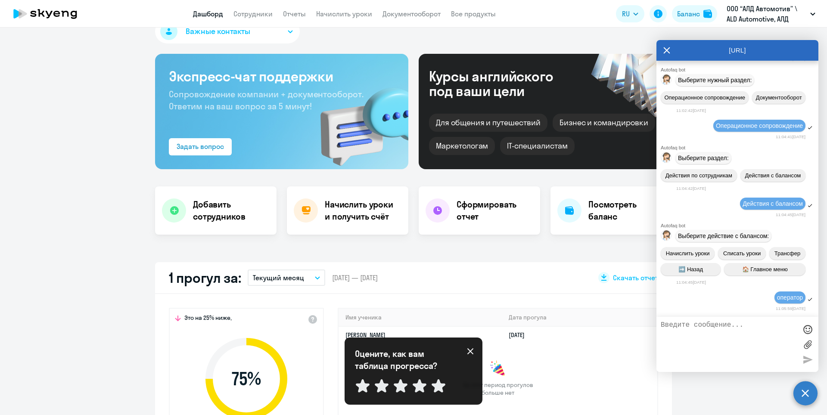
scroll to position [0, 0]
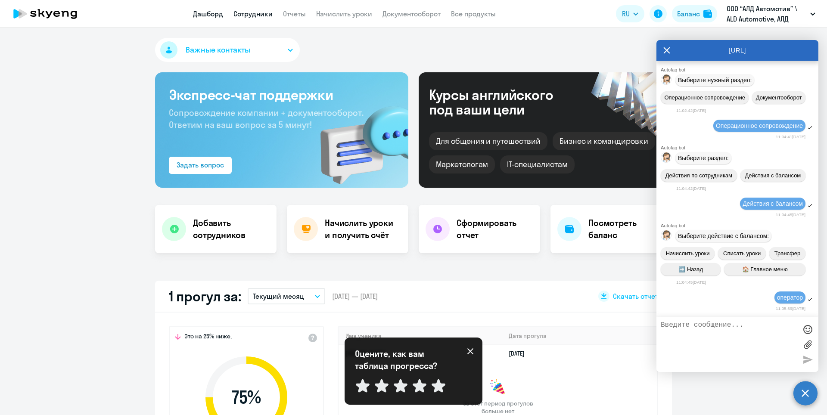
click at [261, 15] on link "Сотрудники" at bounding box center [253, 13] width 39 height 9
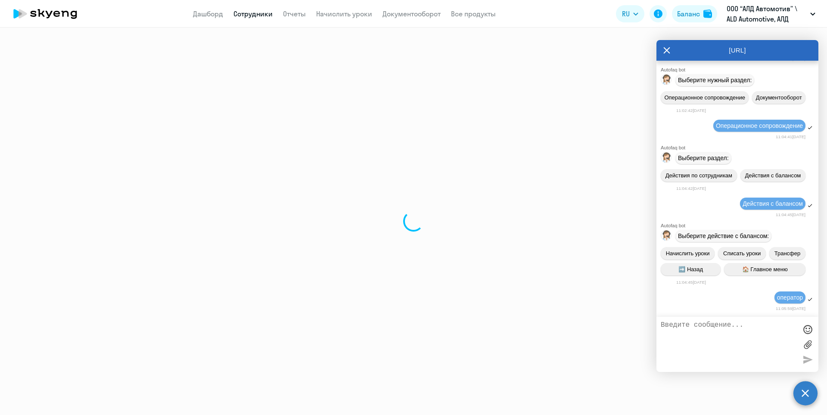
select select "30"
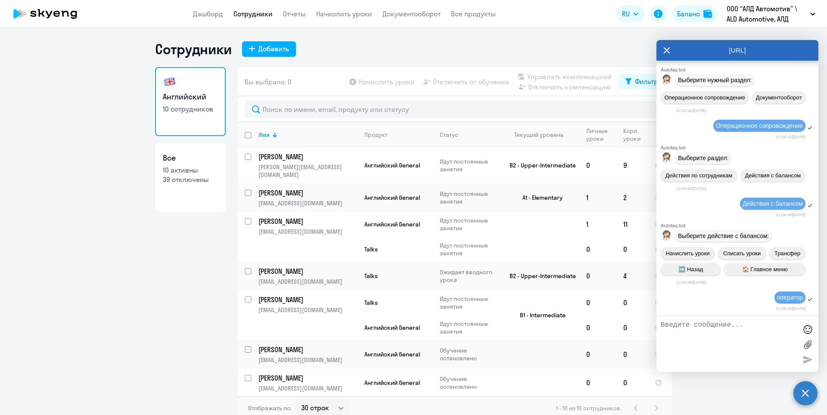
click at [741, 334] on textarea at bounding box center [729, 344] width 136 height 47
type textarea "можно ли подключить оператора"
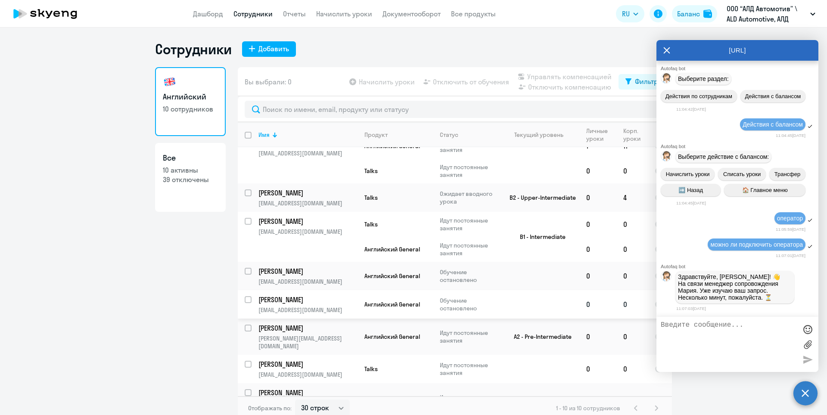
scroll to position [5, 0]
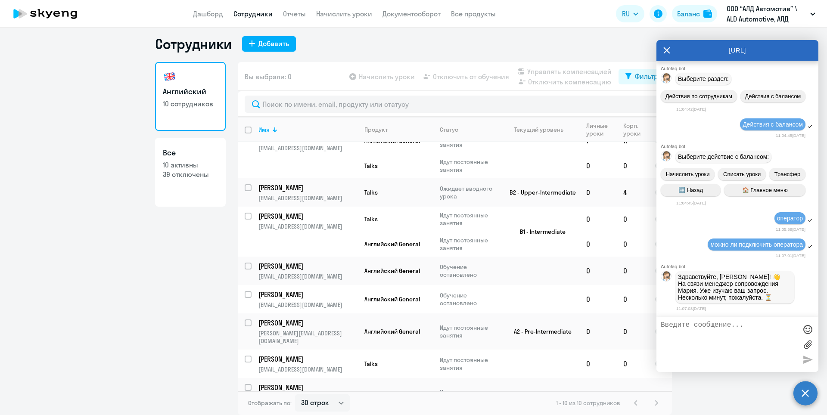
click at [666, 50] on icon at bounding box center [667, 50] width 7 height 21
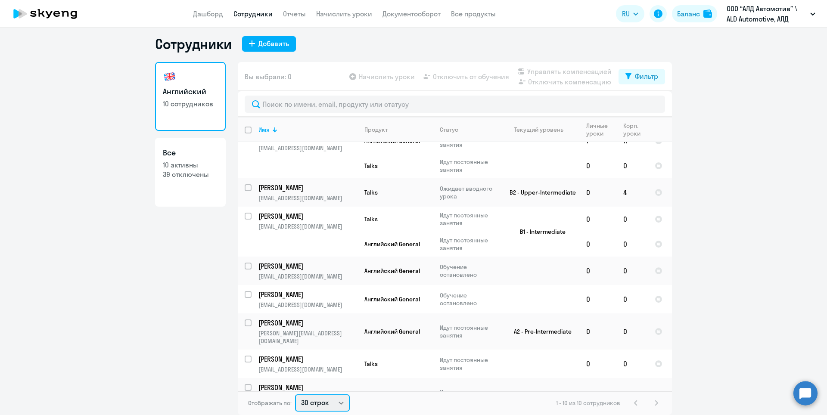
click at [340, 403] on select "30 строк 50 строк 100 строк" at bounding box center [322, 403] width 55 height 17
select select "50"
click at [295, 395] on select "30 строк 50 строк 100 строк" at bounding box center [322, 403] width 55 height 17
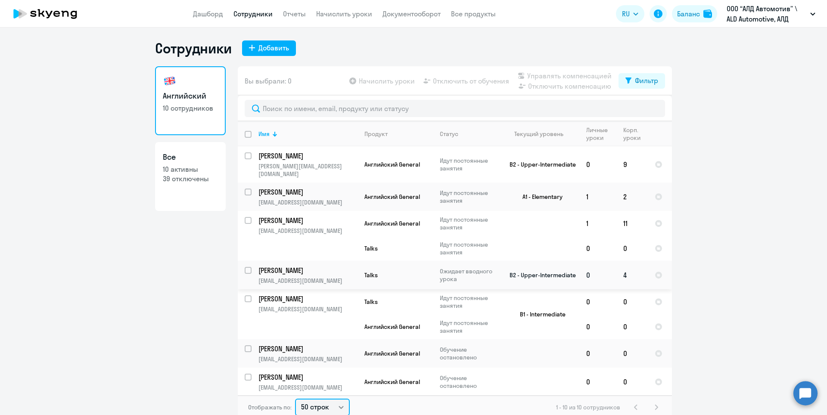
scroll to position [0, 0]
click at [371, 246] on td "Talks" at bounding box center [395, 249] width 75 height 25
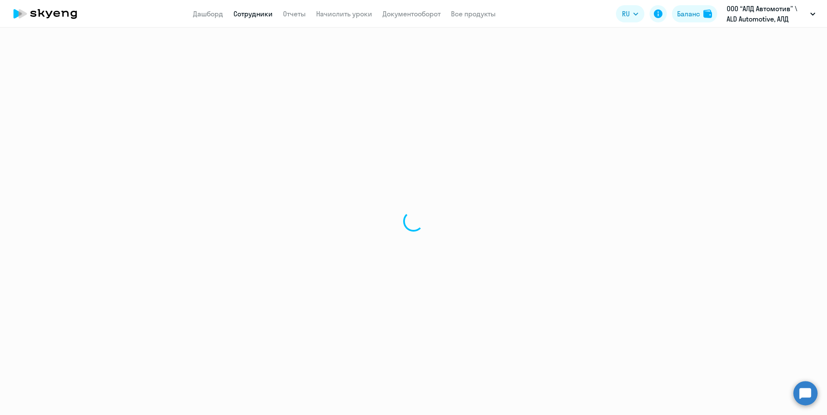
select select "english"
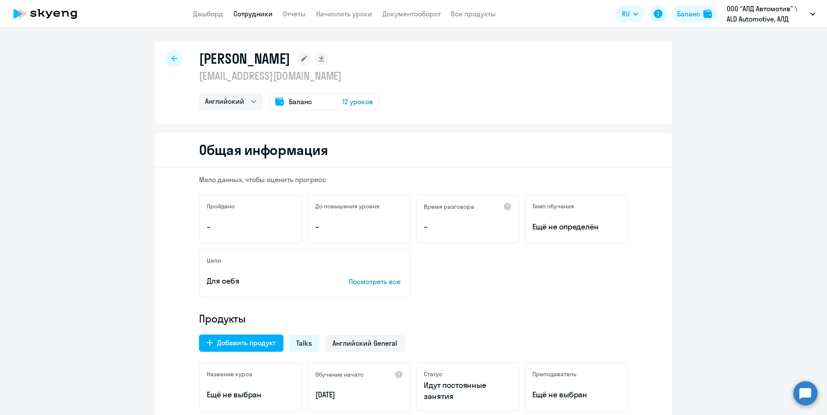
click at [355, 104] on span "12 уроков" at bounding box center [358, 102] width 31 height 10
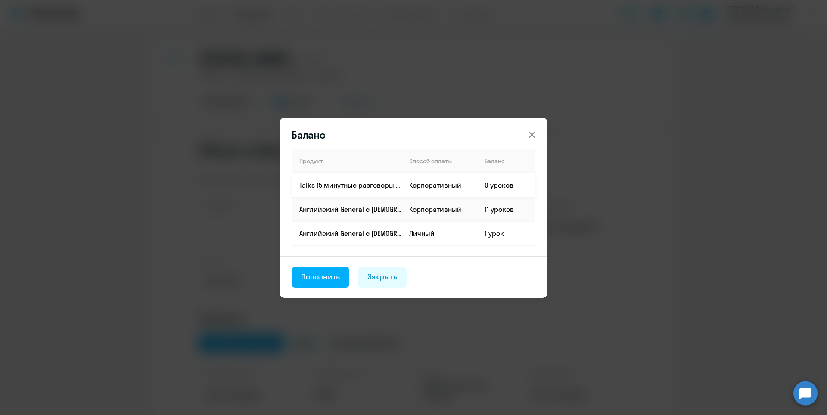
click at [367, 189] on p "Talks 15 минутные разговоры на английском" at bounding box center [350, 185] width 103 height 9
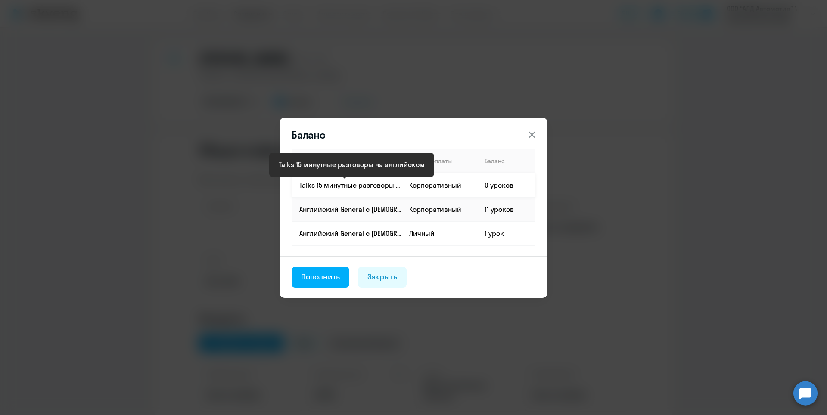
click at [352, 181] on p "Talks 15 минутные разговоры на английском" at bounding box center [350, 185] width 103 height 9
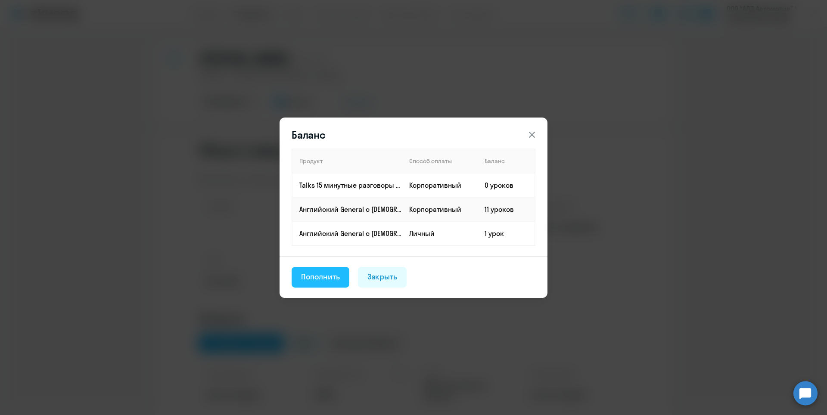
click at [329, 271] on div "Пополнить" at bounding box center [320, 276] width 39 height 11
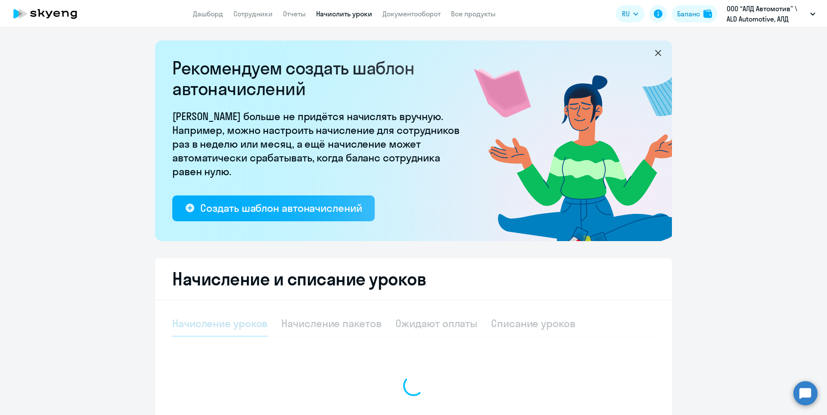
select select "10"
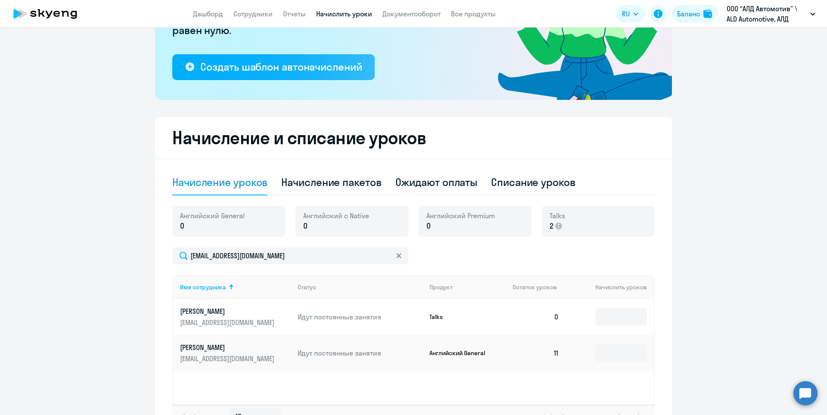
scroll to position [203, 0]
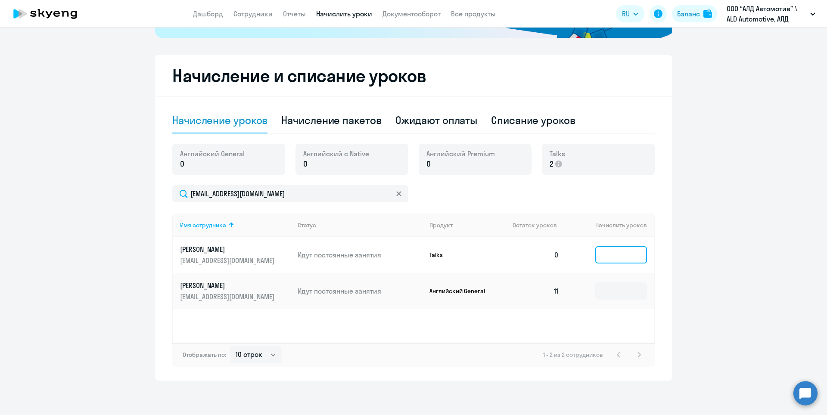
click at [599, 256] on input at bounding box center [622, 254] width 52 height 17
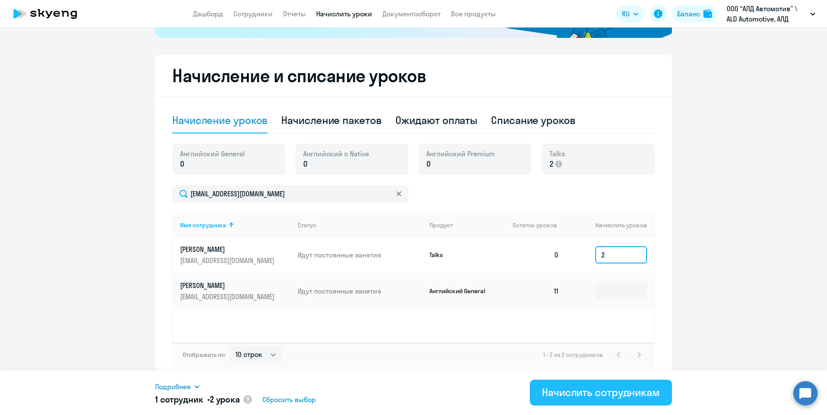
type input "2"
click at [599, 391] on div "Начислить сотрудникам" at bounding box center [601, 393] width 118 height 14
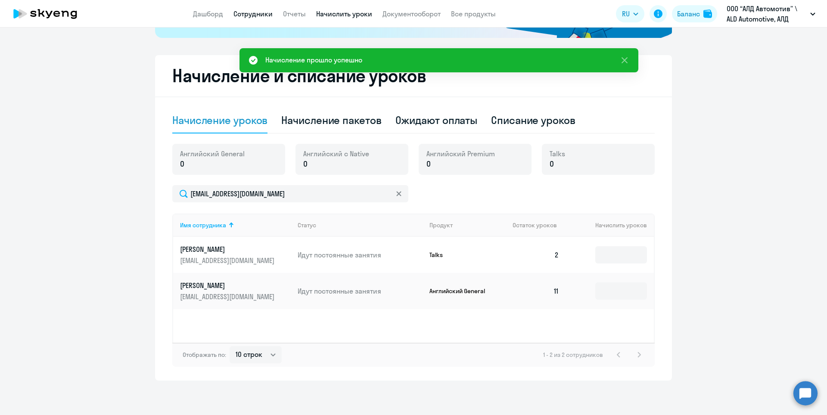
click at [246, 16] on link "Сотрудники" at bounding box center [253, 13] width 39 height 9
select select "30"
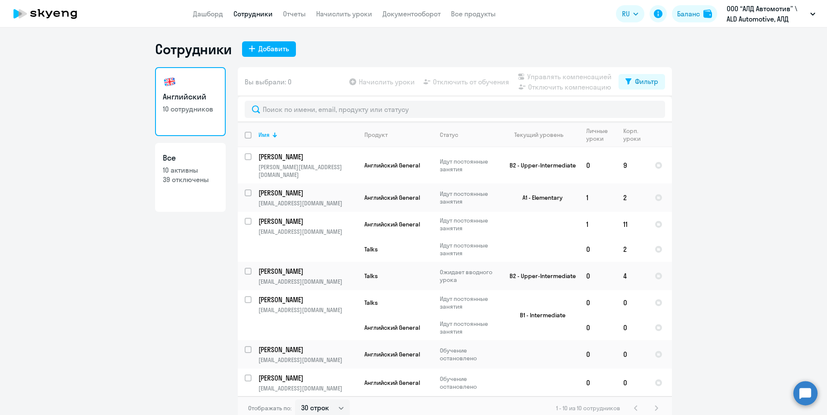
click at [804, 393] on circle at bounding box center [806, 393] width 24 height 24
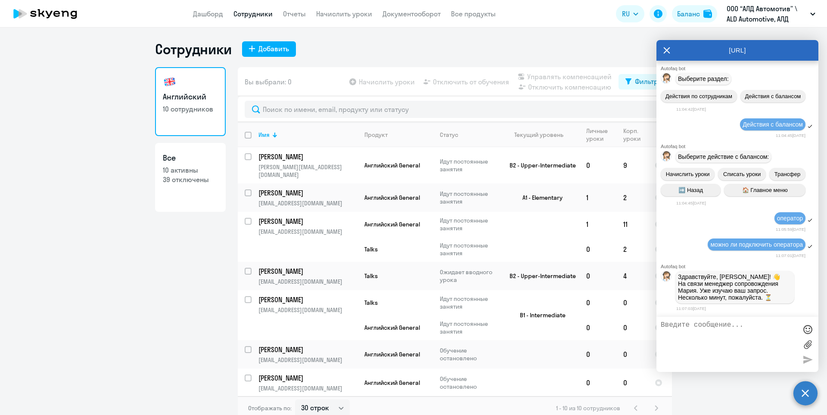
click at [701, 294] on p "Здравствуйте, [PERSON_NAME]! 👋 ﻿На связи менеджер сопровождения [PERSON_NAME]. …" at bounding box center [735, 288] width 114 height 28
click at [684, 330] on textarea at bounding box center [729, 344] width 136 height 47
type textarea "Добрый день - нашла решение, спасибо"
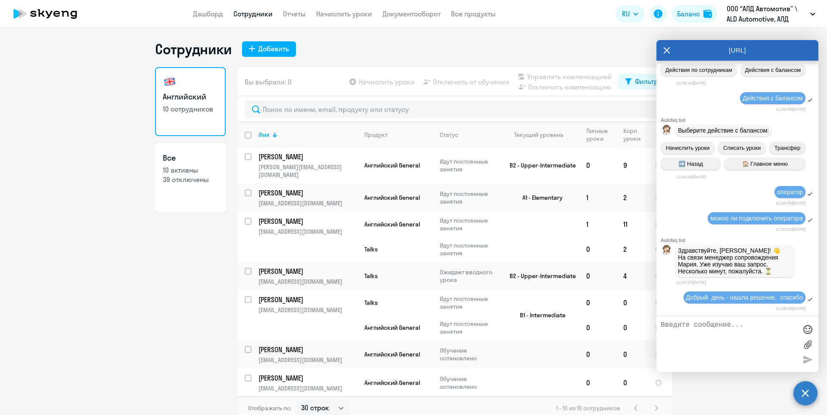
scroll to position [284, 0]
click at [665, 51] on icon at bounding box center [667, 50] width 7 height 21
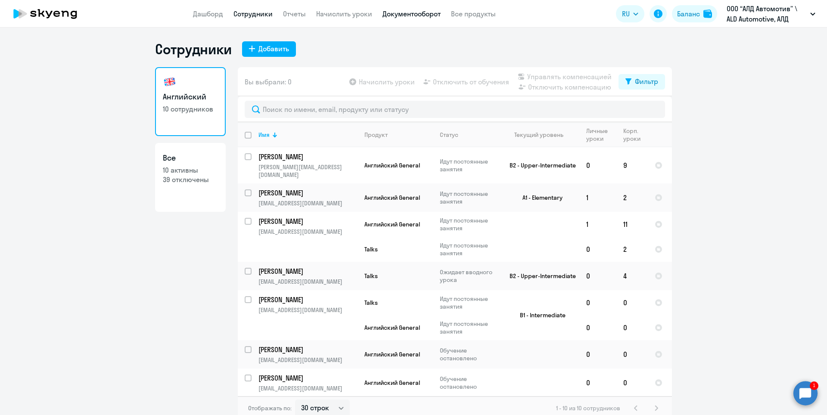
click at [426, 12] on link "Документооборот" at bounding box center [412, 13] width 58 height 9
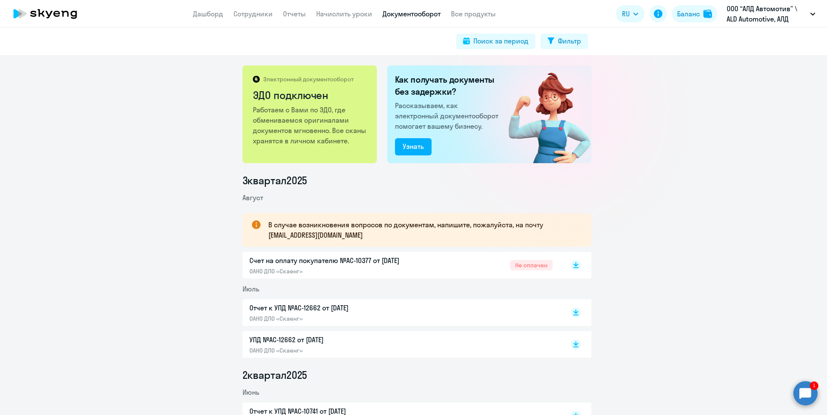
click at [308, 119] on p "Работаем с Вами по ЭДО, где обмениваемся оригиналами документов мгновенно. Все …" at bounding box center [310, 125] width 115 height 41
click at [812, 387] on circle at bounding box center [806, 393] width 24 height 24
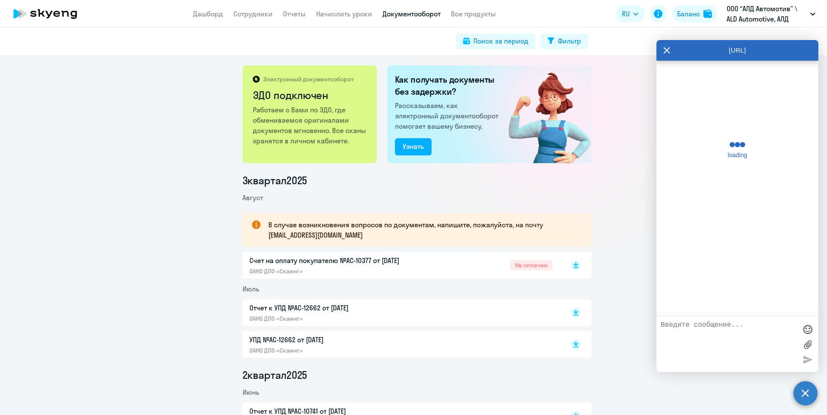
scroll to position [327, 0]
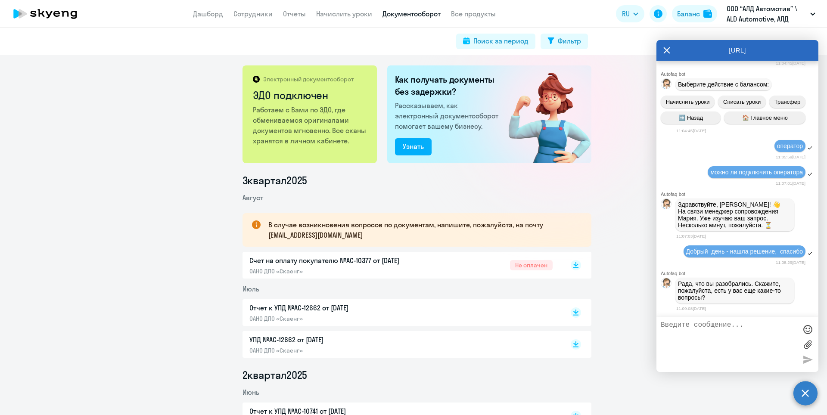
click at [708, 328] on textarea at bounding box center [729, 344] width 136 height 47
type textarea "Можно"
paste textarea "можно с начала года и по 31.07"
type textarea "Да: можно ли получить акт сверки можно с начала года и по 31.07"
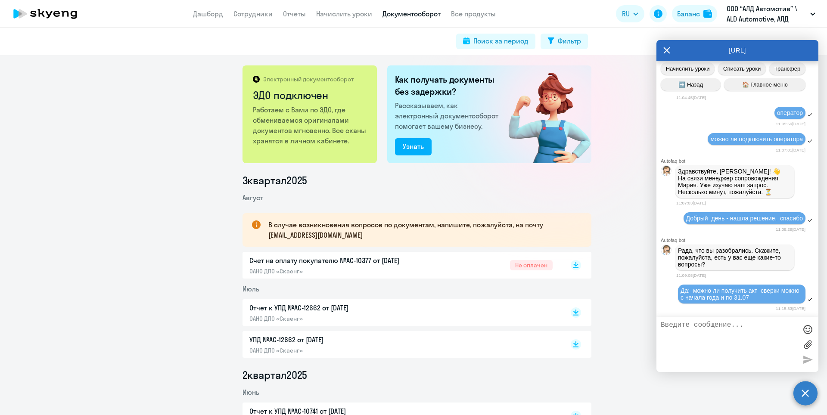
click at [302, 18] on app-menu-item-link "Отчеты" at bounding box center [294, 14] width 23 height 11
click at [301, 17] on link "Отчеты" at bounding box center [294, 13] width 23 height 9
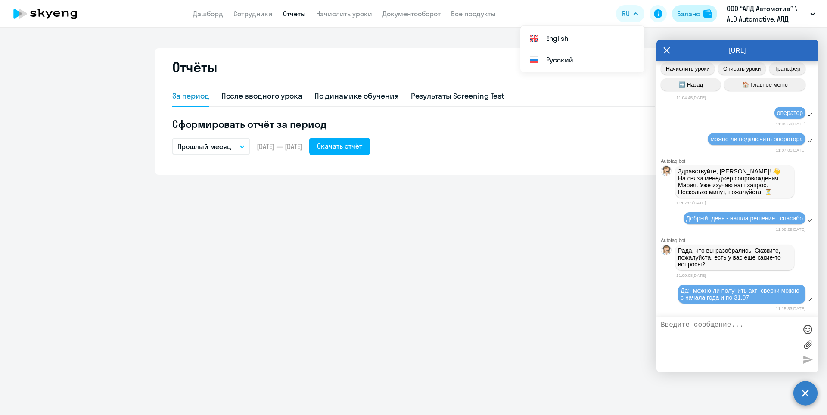
click at [695, 16] on div "Баланс" at bounding box center [688, 14] width 23 height 10
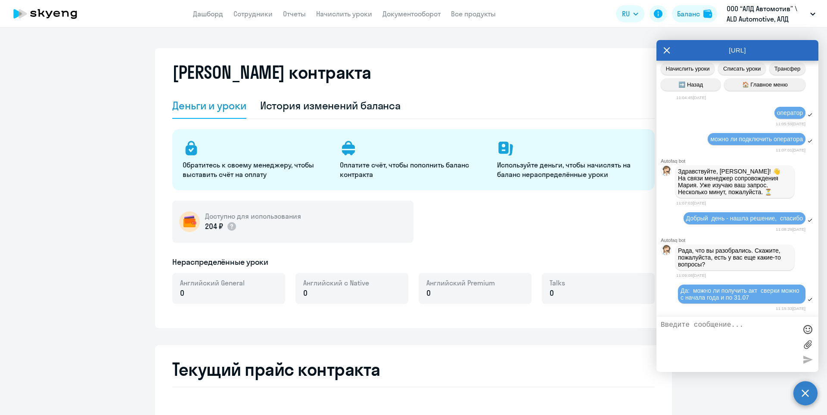
select select "english_adult_not_native_speaker"
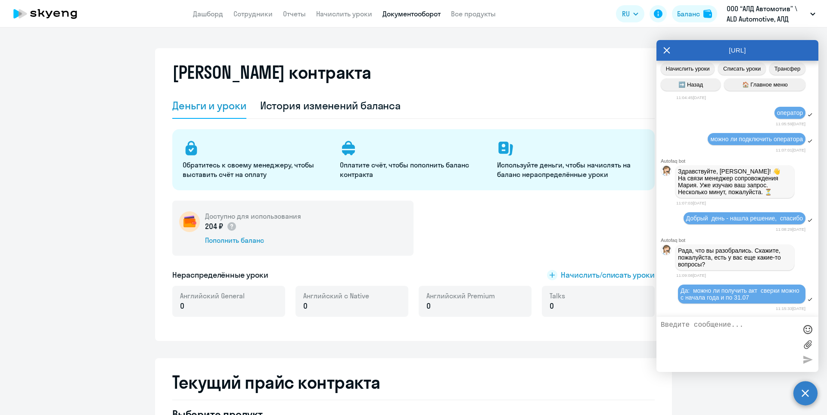
click at [421, 12] on link "Документооборот" at bounding box center [412, 13] width 58 height 9
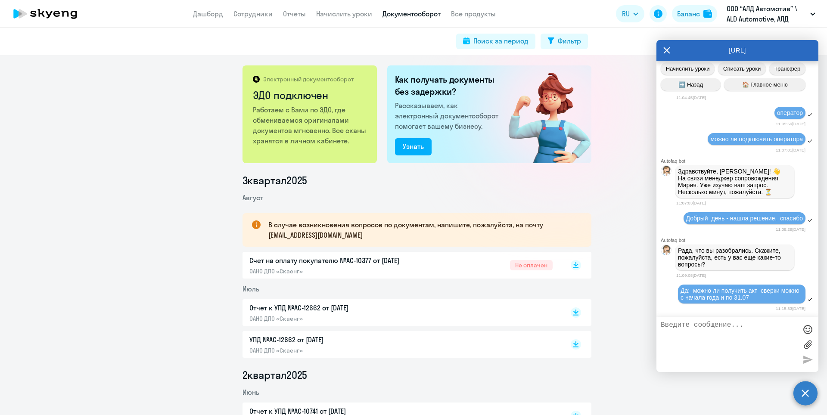
click at [295, 266] on div "Счет на оплату покупателю №AC-10377 от [DATE] ОАНО ДПО «Скаенг»" at bounding box center [339, 266] width 181 height 20
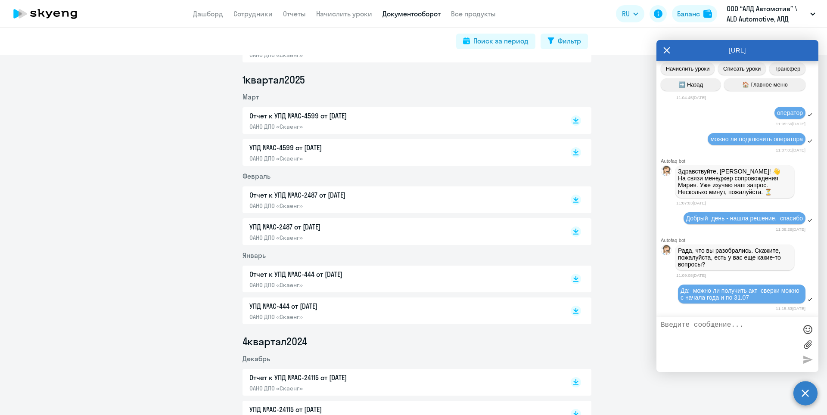
scroll to position [560, 0]
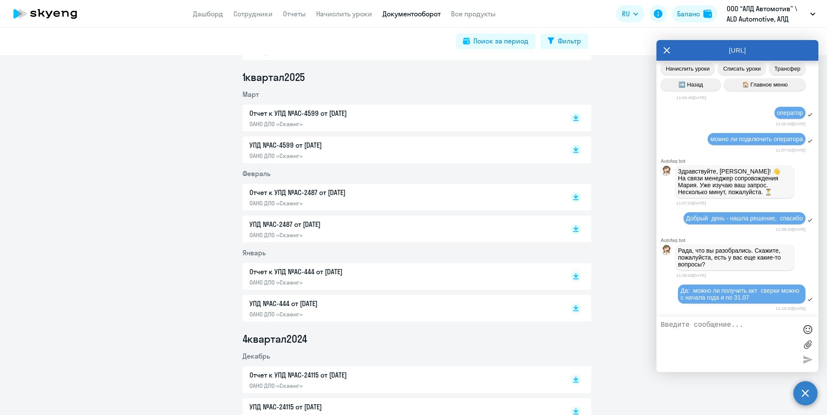
click at [724, 328] on textarea at bounding box center [729, 344] width 136 height 47
click at [220, 11] on link "Дашборд" at bounding box center [208, 13] width 30 height 9
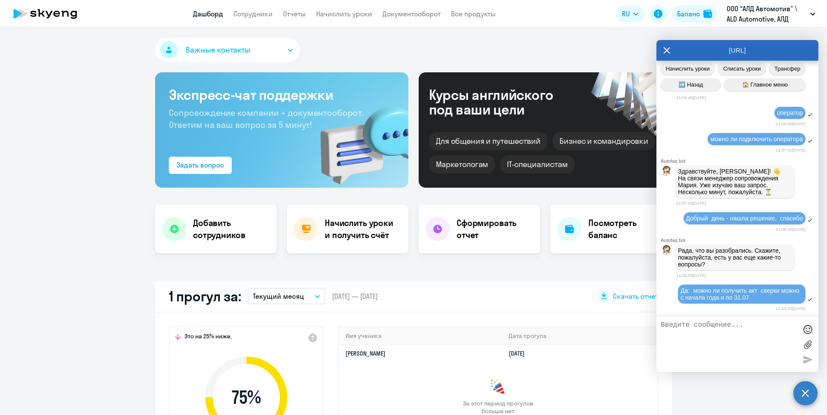
select select "30"
click at [402, 13] on link "Документооборот" at bounding box center [412, 13] width 58 height 9
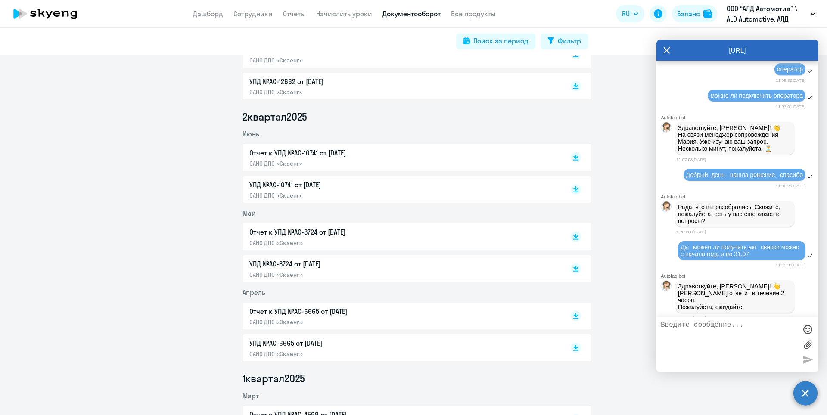
scroll to position [411, 0]
